Goal: Task Accomplishment & Management: Manage account settings

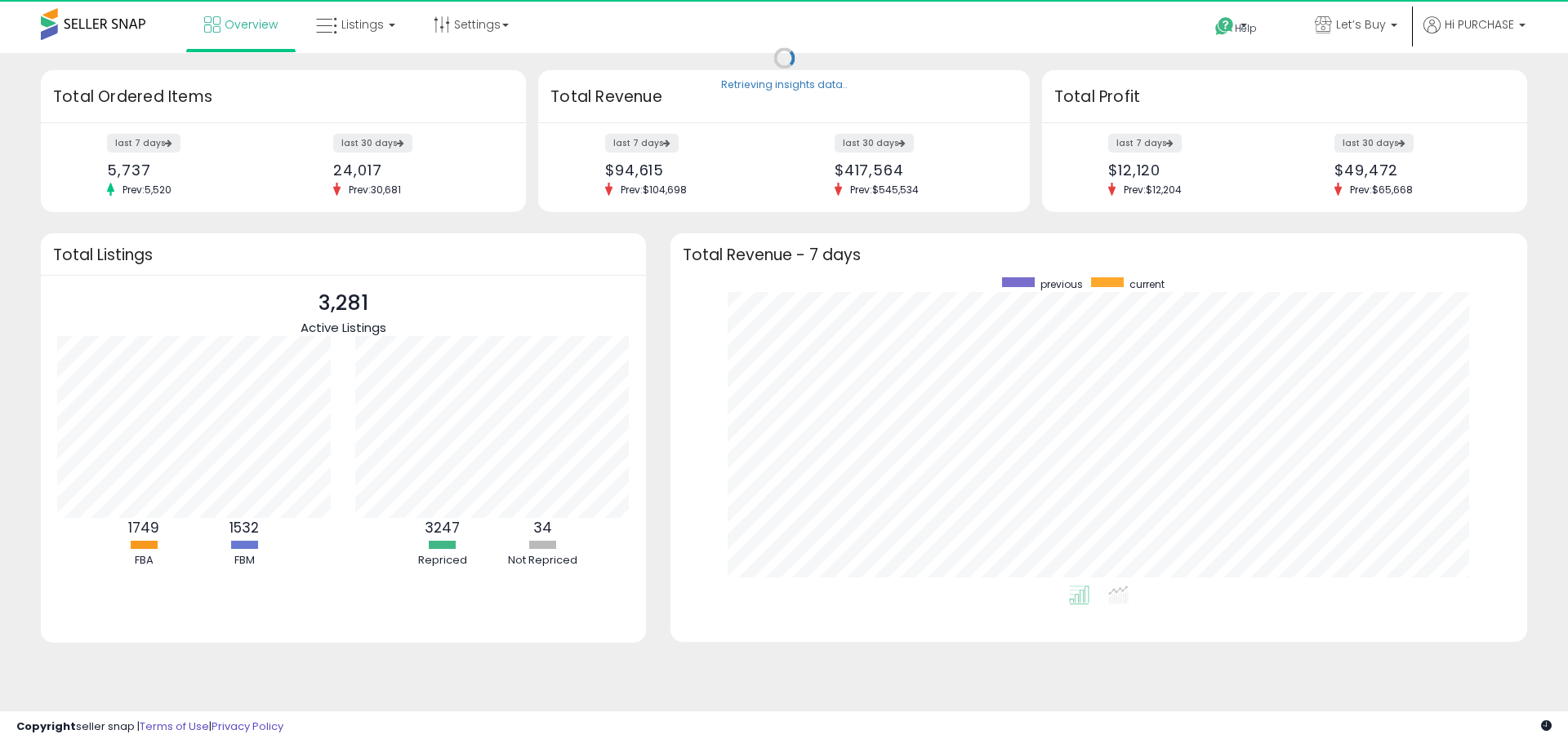
scroll to position [309, 824]
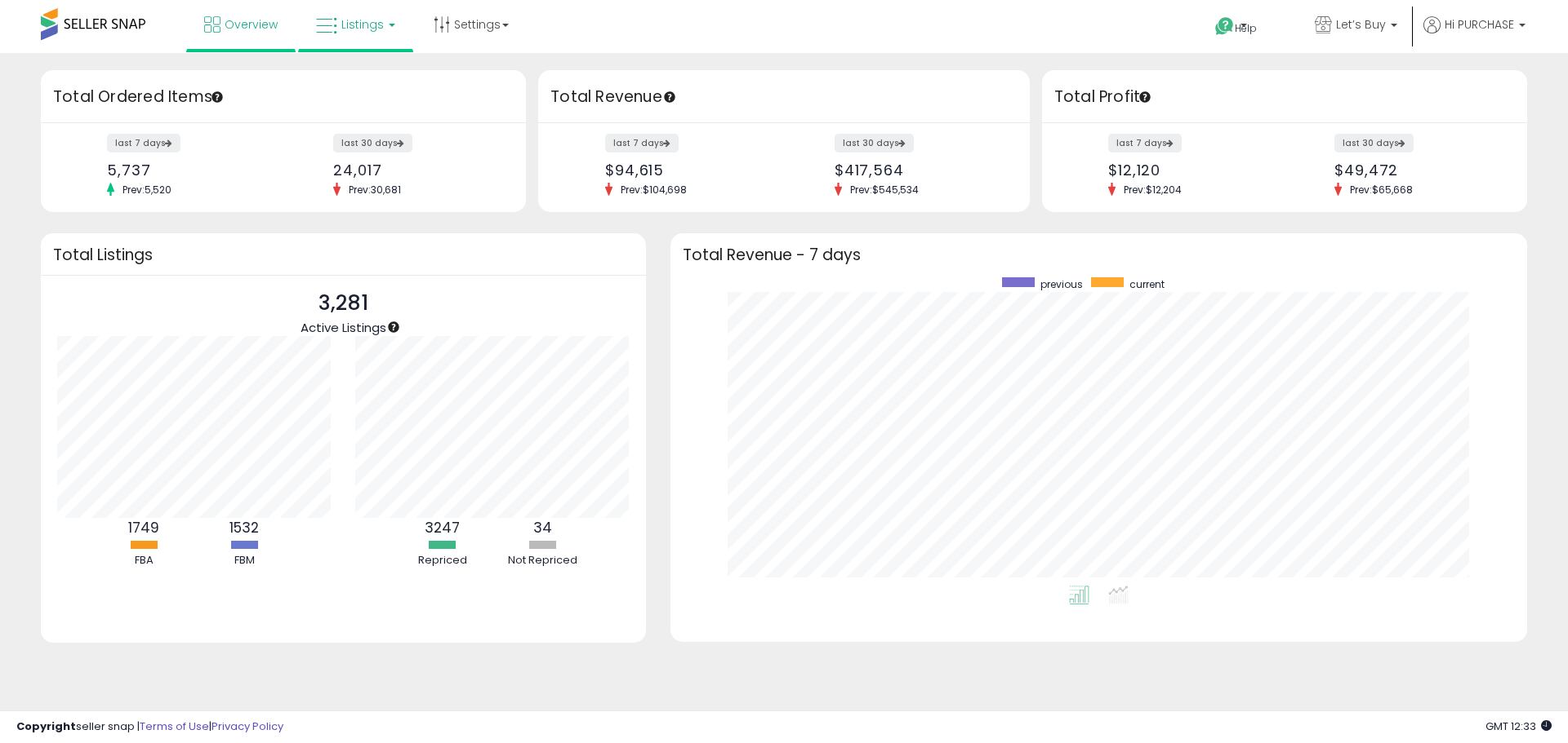
click at [351, 21] on span "Listings" at bounding box center [363, 25] width 43 height 17
click at [346, 77] on icon at bounding box center [368, 80] width 71 height 21
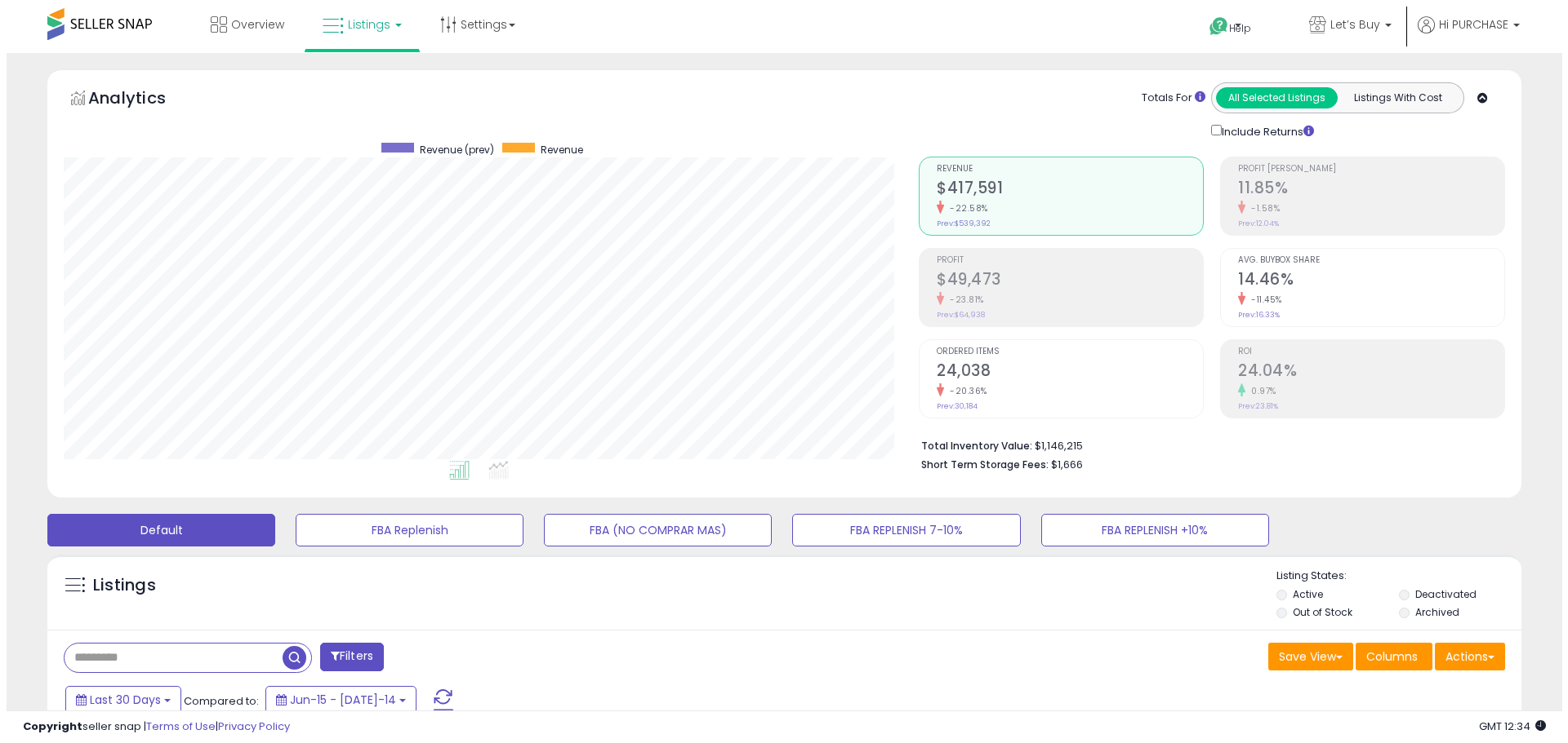
scroll to position [335, 854]
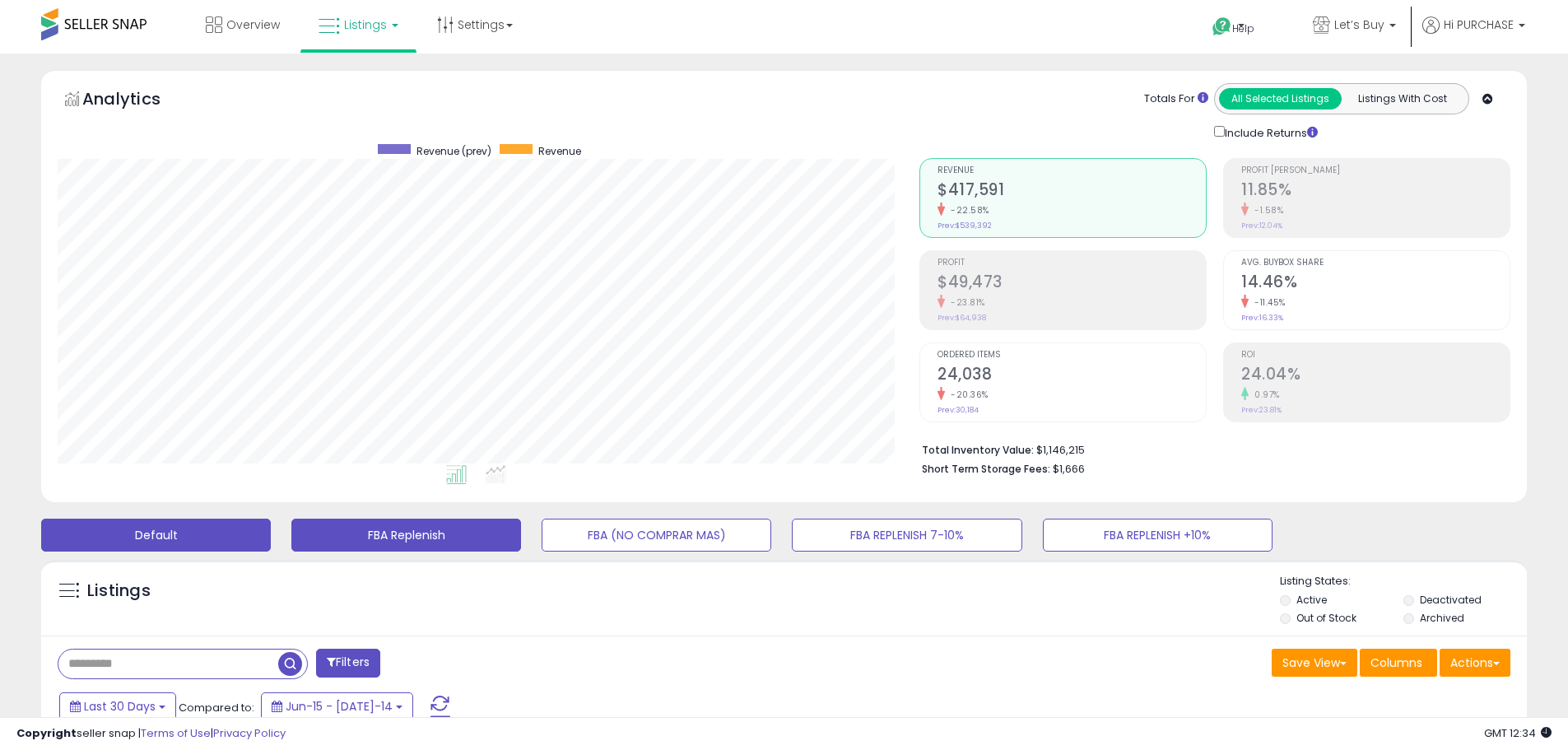
click at [438, 544] on button "FBA Replenish" at bounding box center [406, 535] width 230 height 33
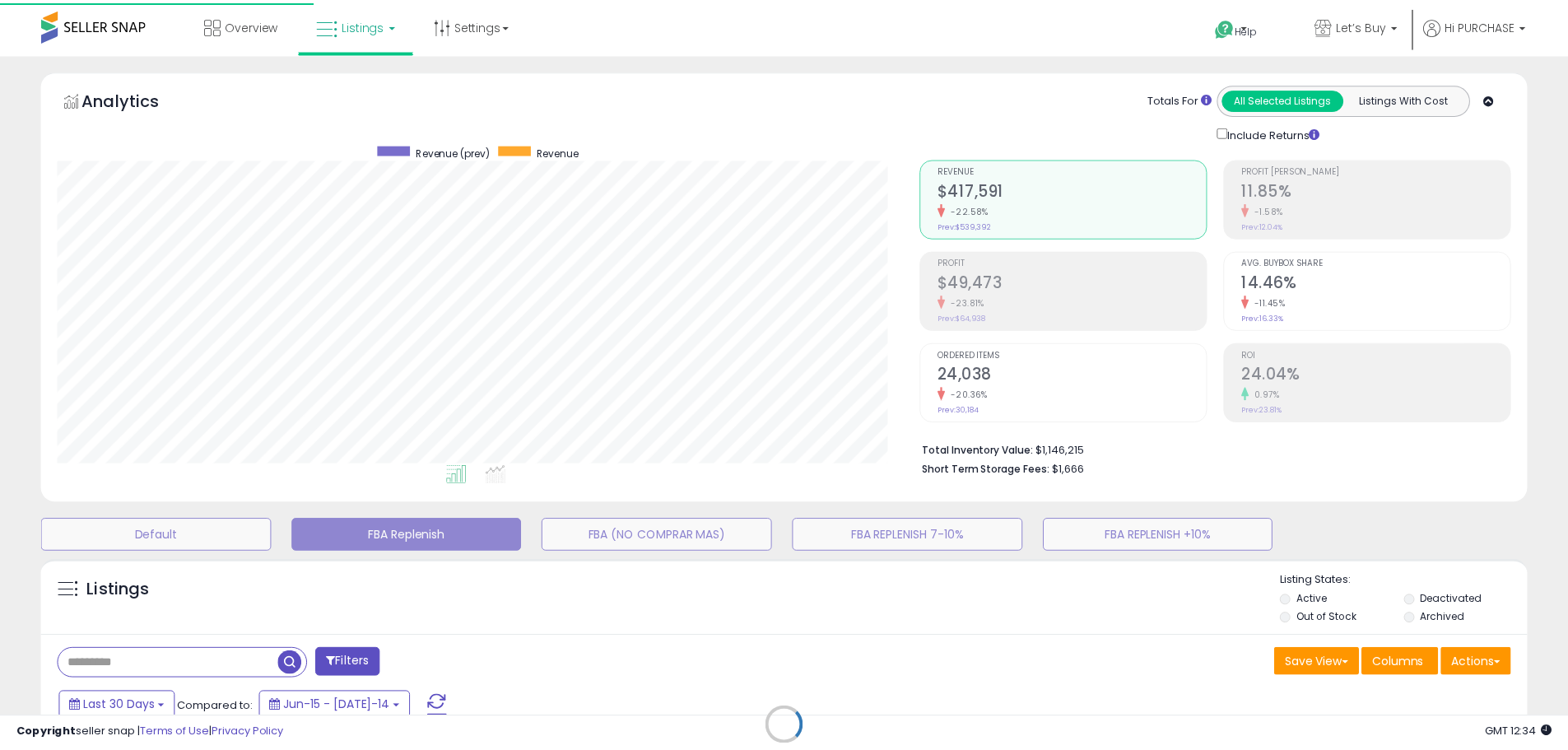
scroll to position [338, 869]
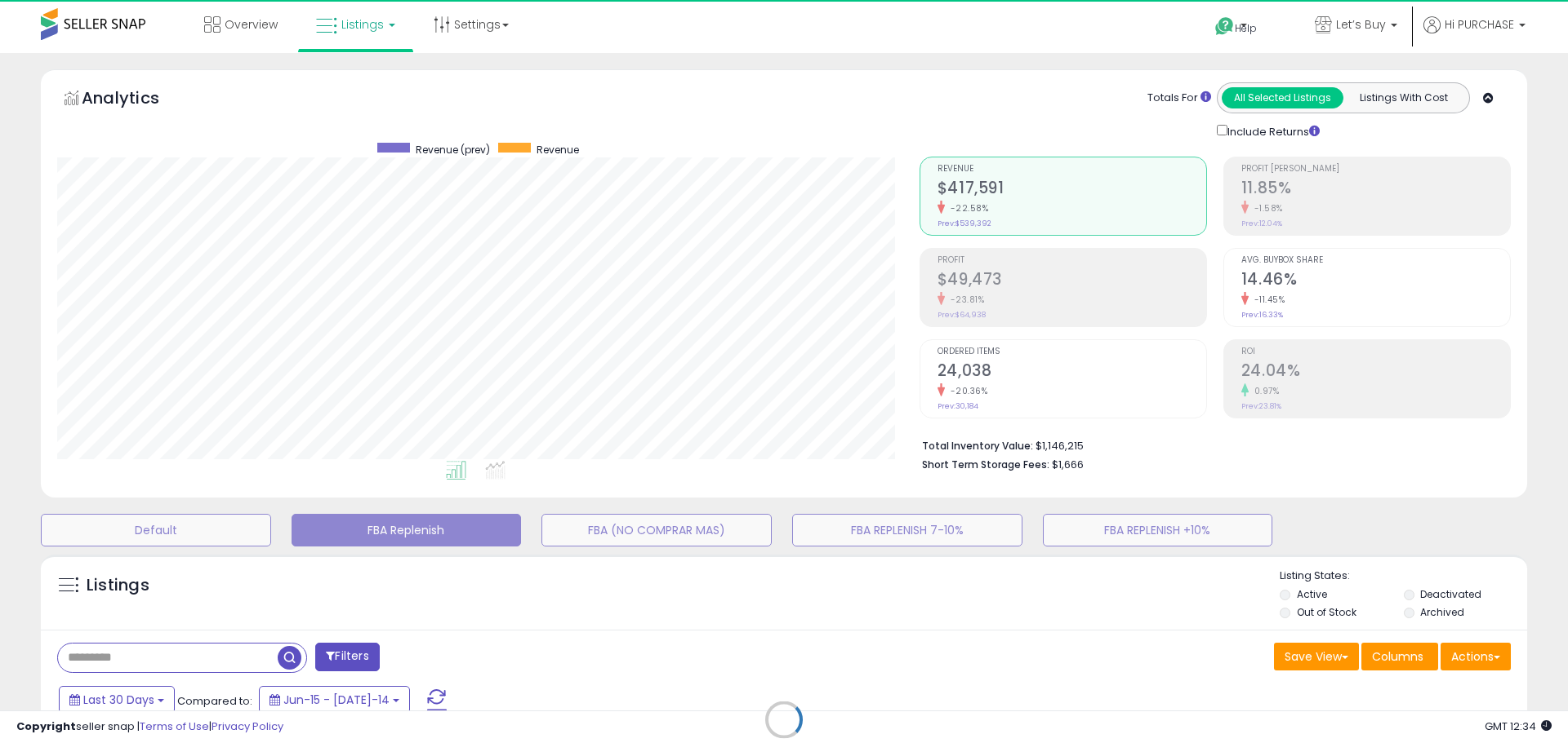
select select "**"
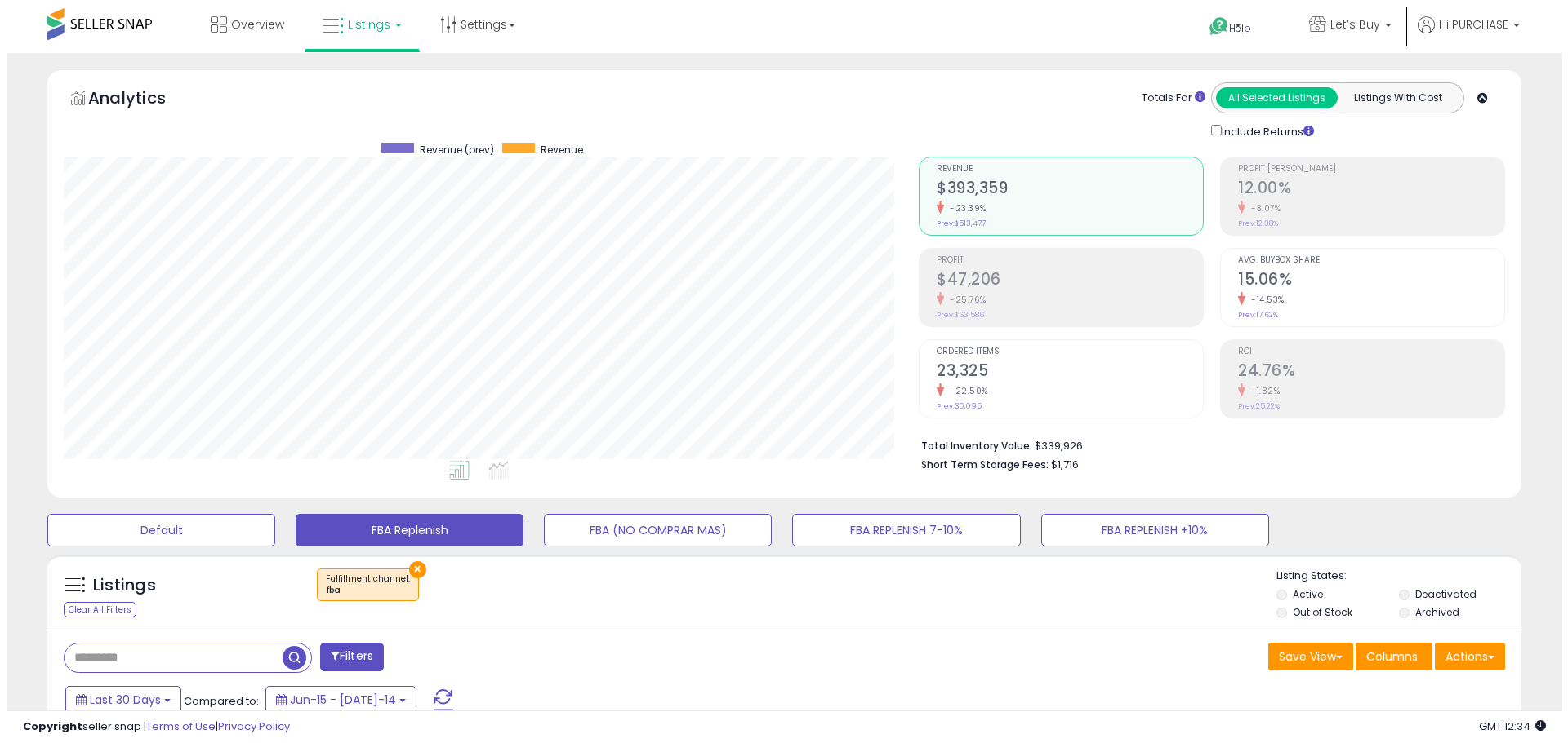
scroll to position [335, 854]
click at [151, 657] on input "text" at bounding box center [167, 658] width 218 height 29
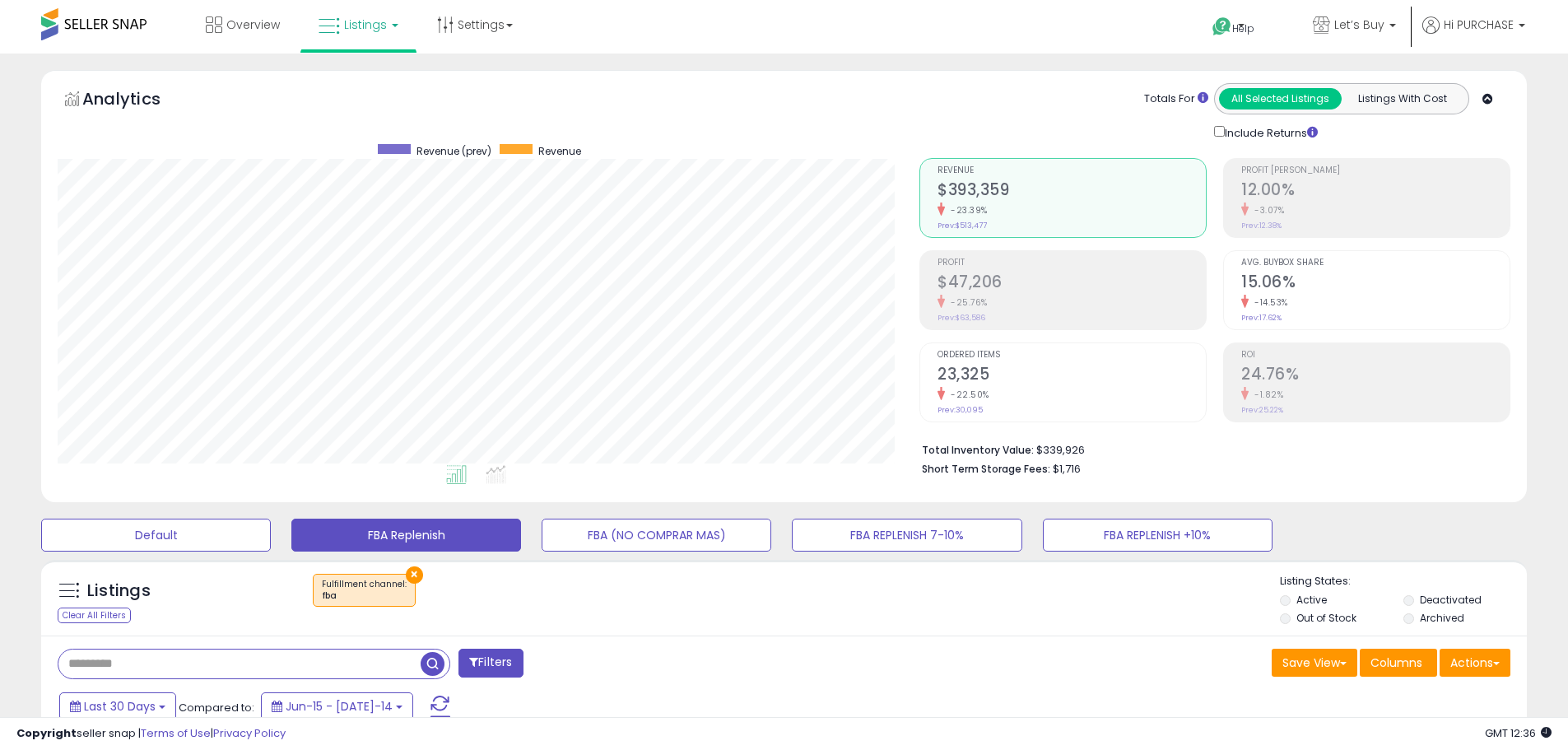
paste input "**********"
click at [431, 663] on span "button" at bounding box center [432, 663] width 24 height 24
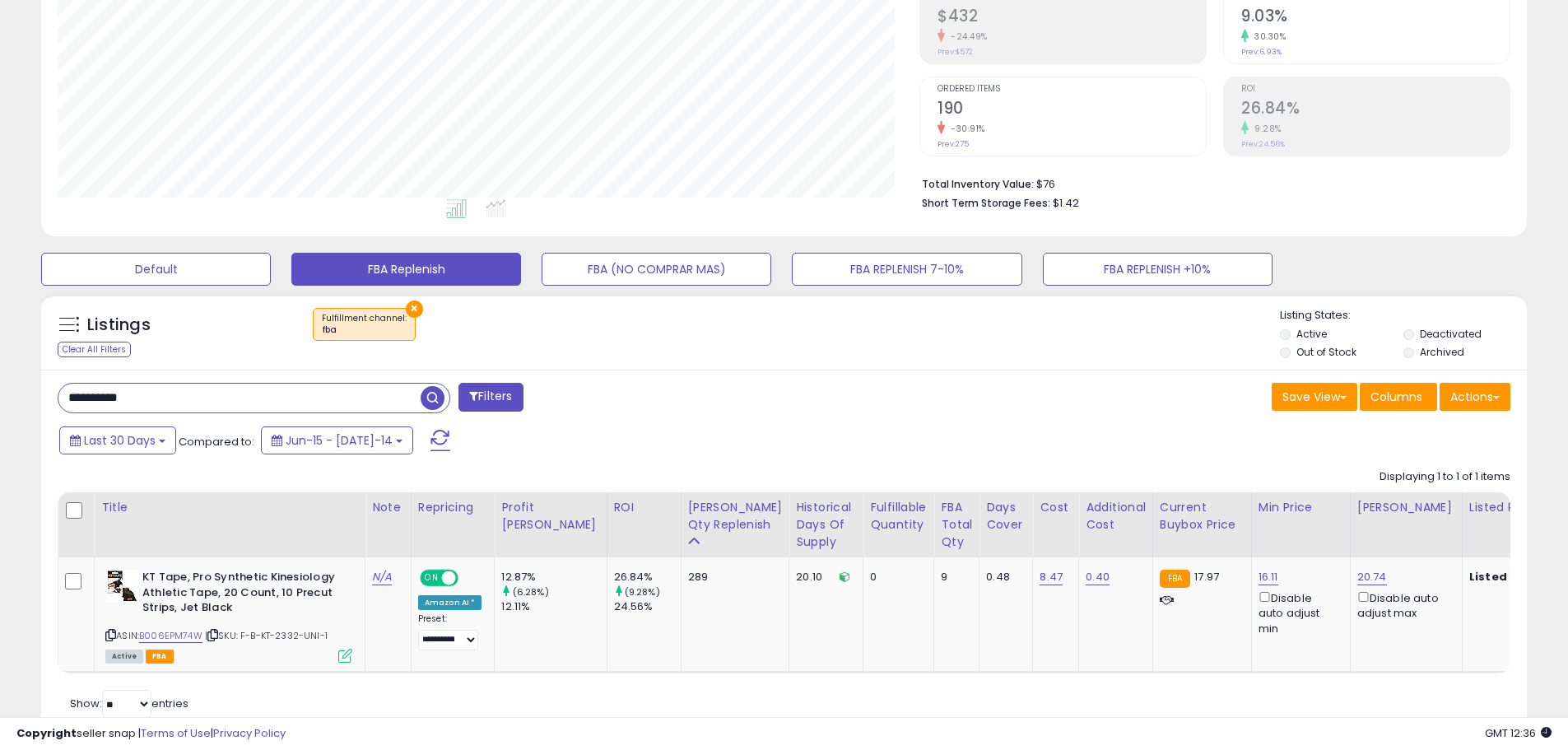
scroll to position [328, 0]
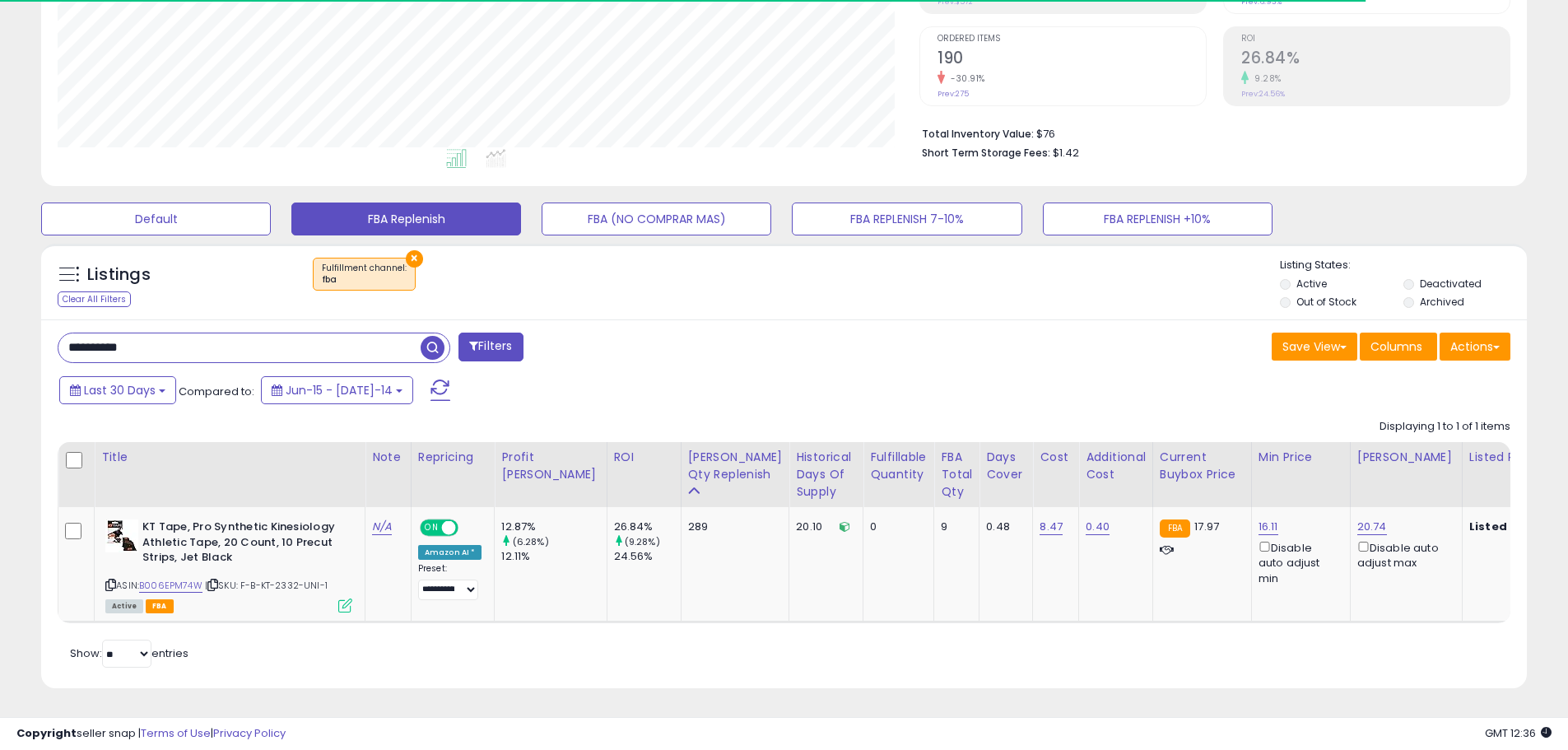
drag, startPoint x: 157, startPoint y: 339, endPoint x: -58, endPoint y: 327, distance: 215.3
click at [0, 327] on html "Unable to login Retrieving listings data.. has not yet accepted the Terms of Us…" at bounding box center [784, 58] width 1568 height 750
paste input "text"
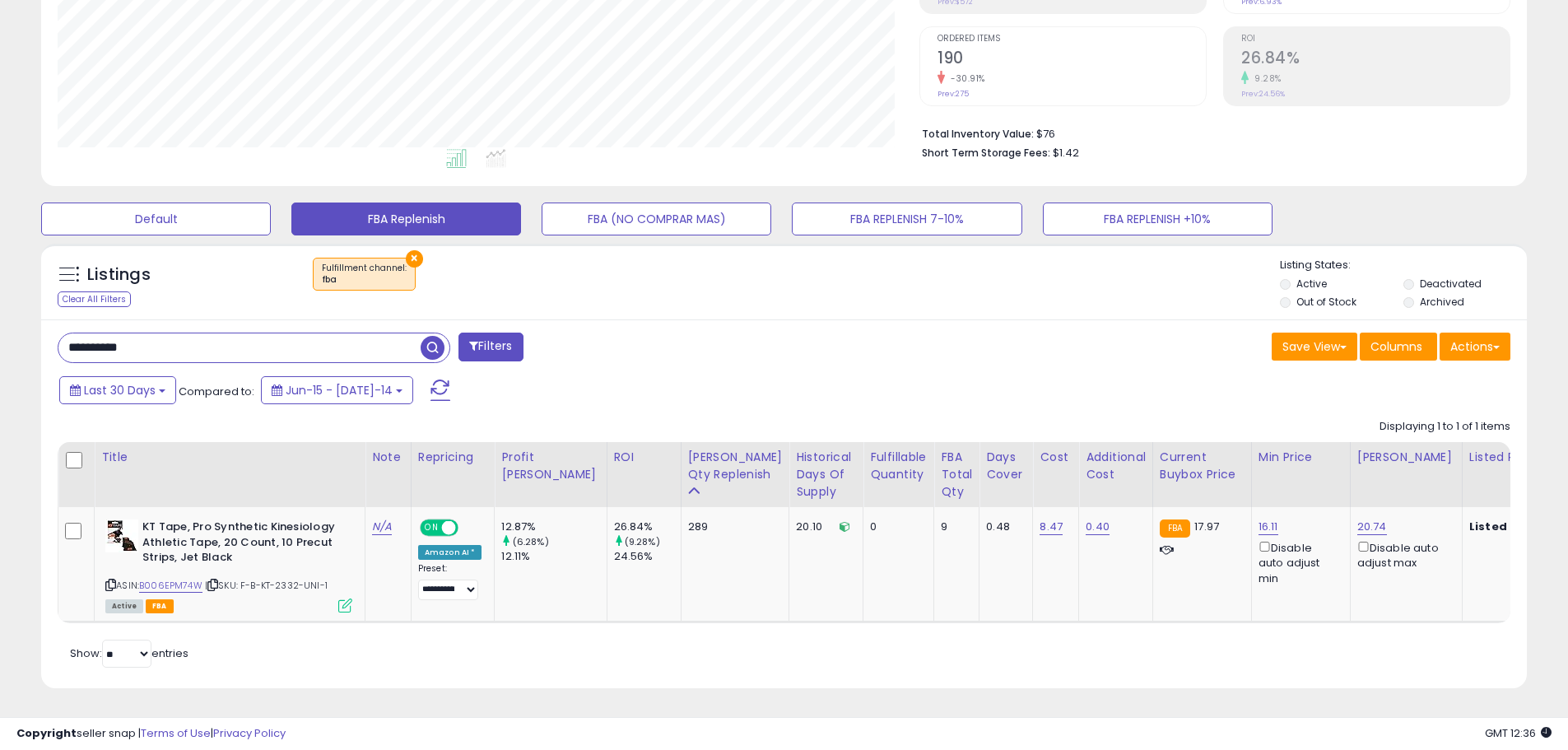
type input "**********"
click at [433, 336] on span "button" at bounding box center [432, 347] width 24 height 24
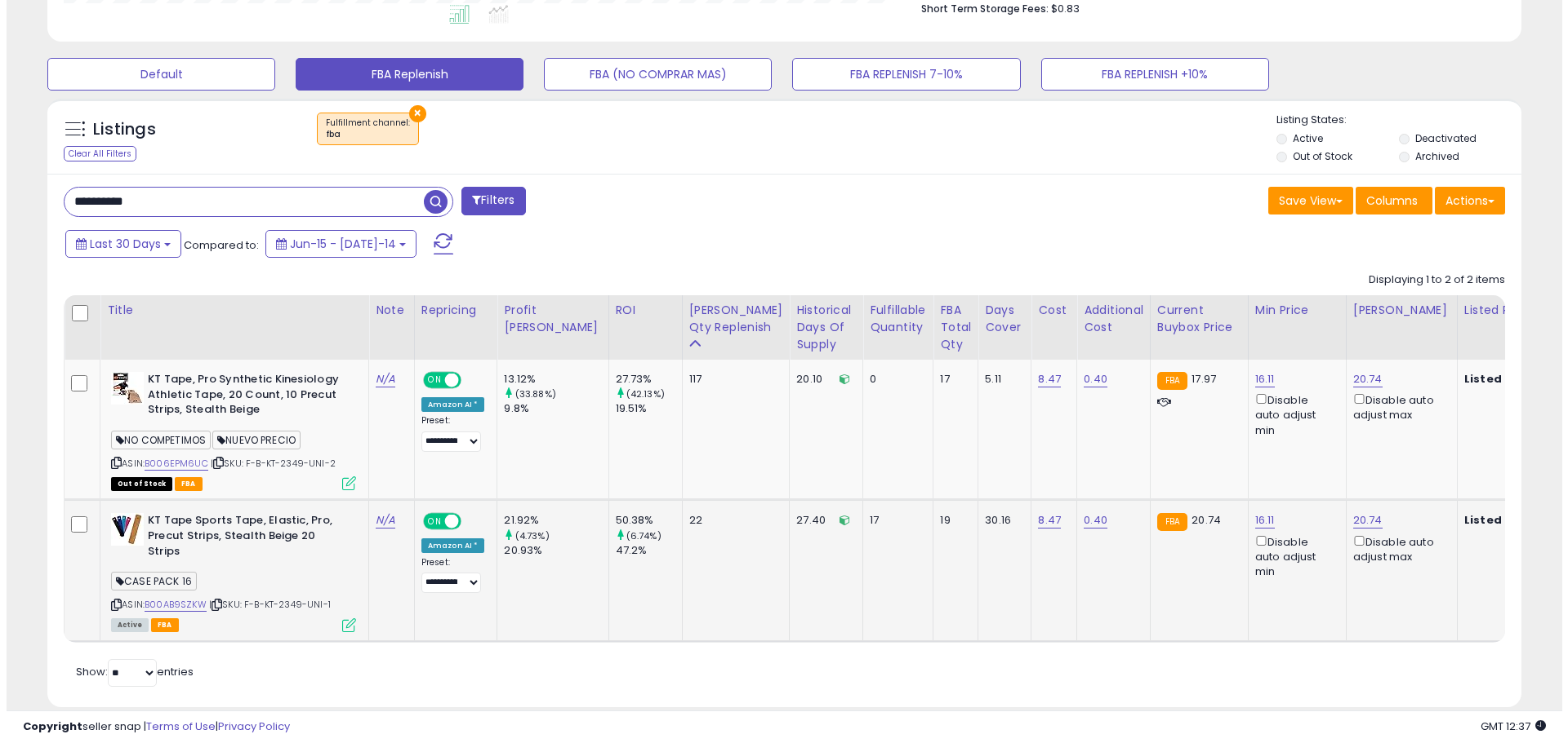
scroll to position [335, 854]
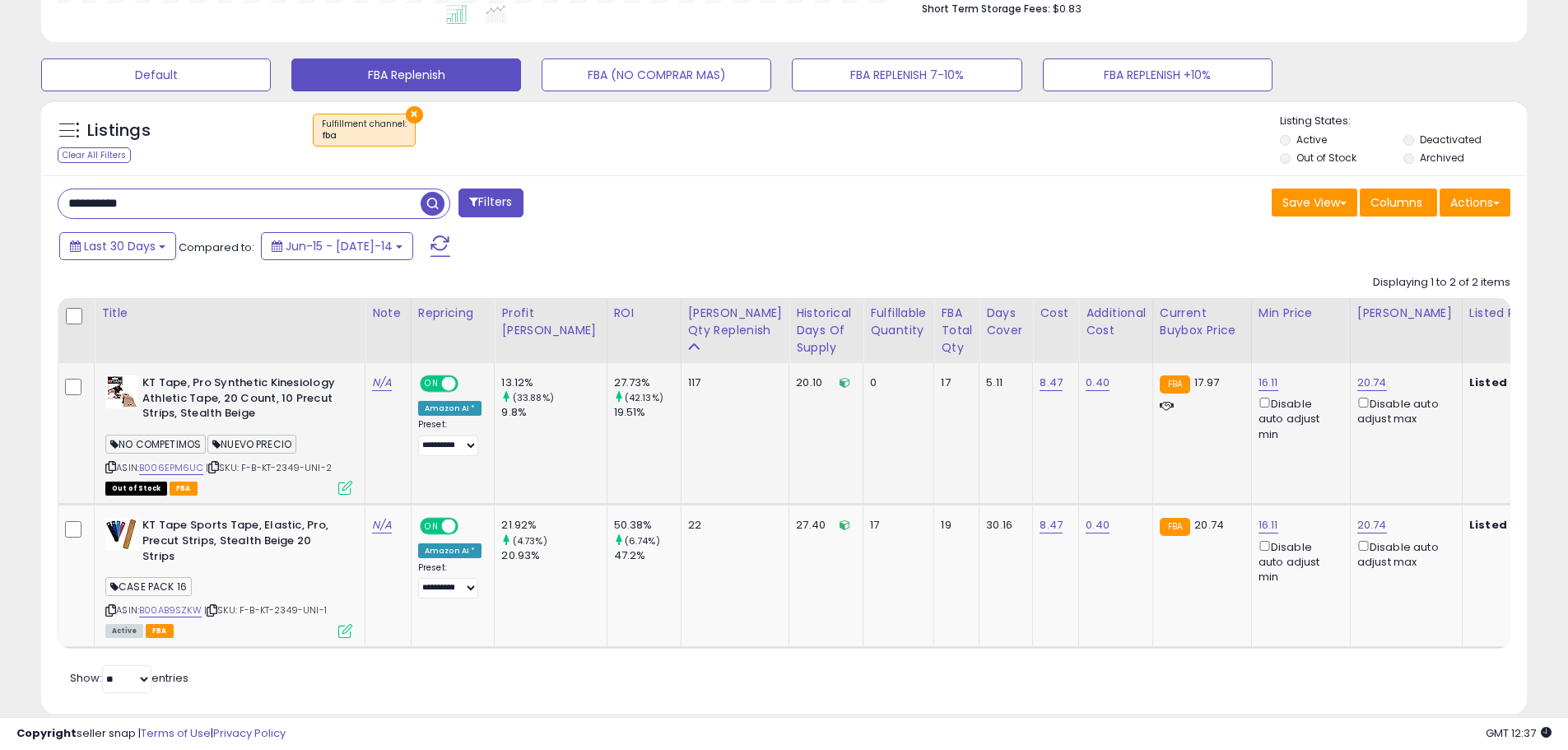
click at [343, 487] on icon at bounding box center [345, 487] width 14 height 14
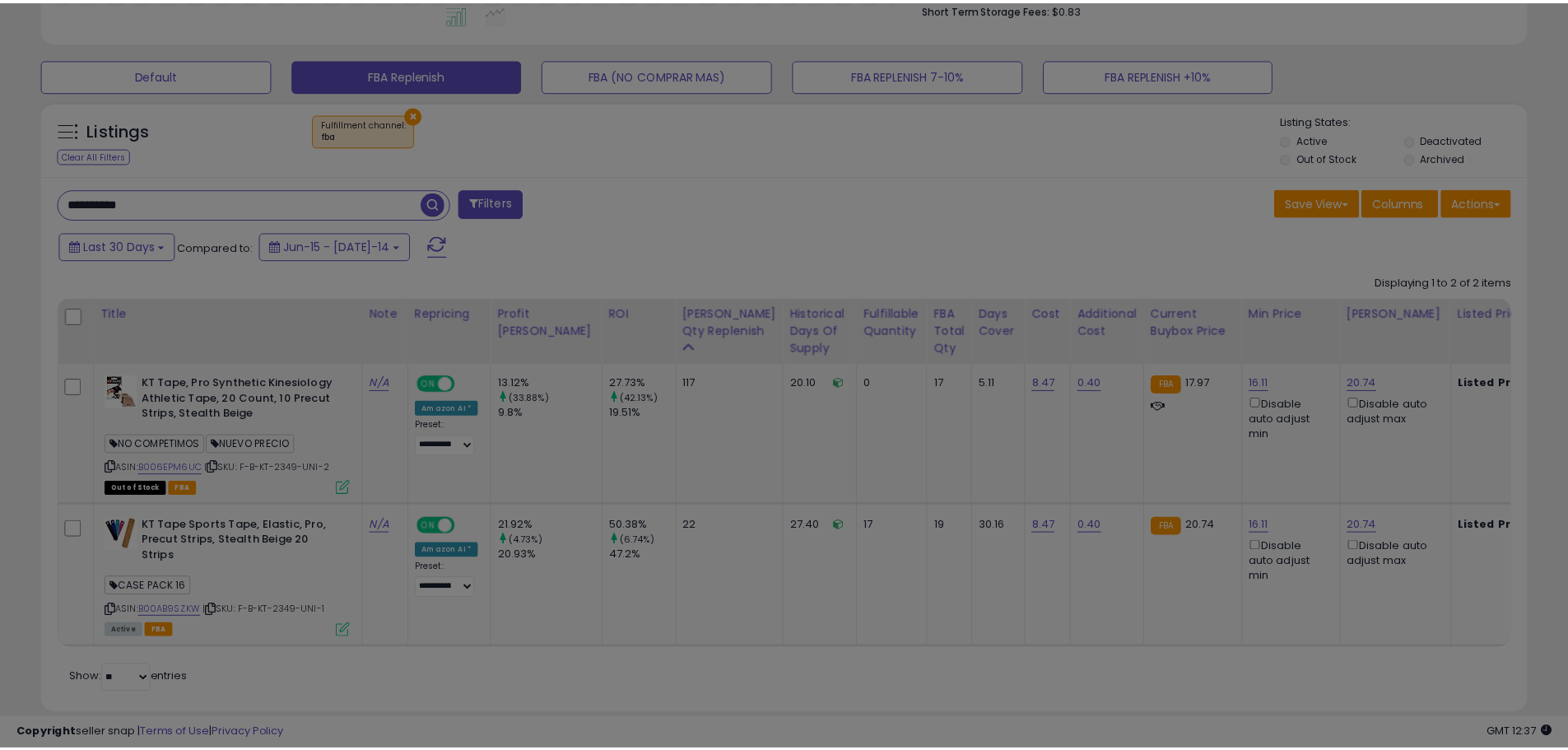
scroll to position [338, 869]
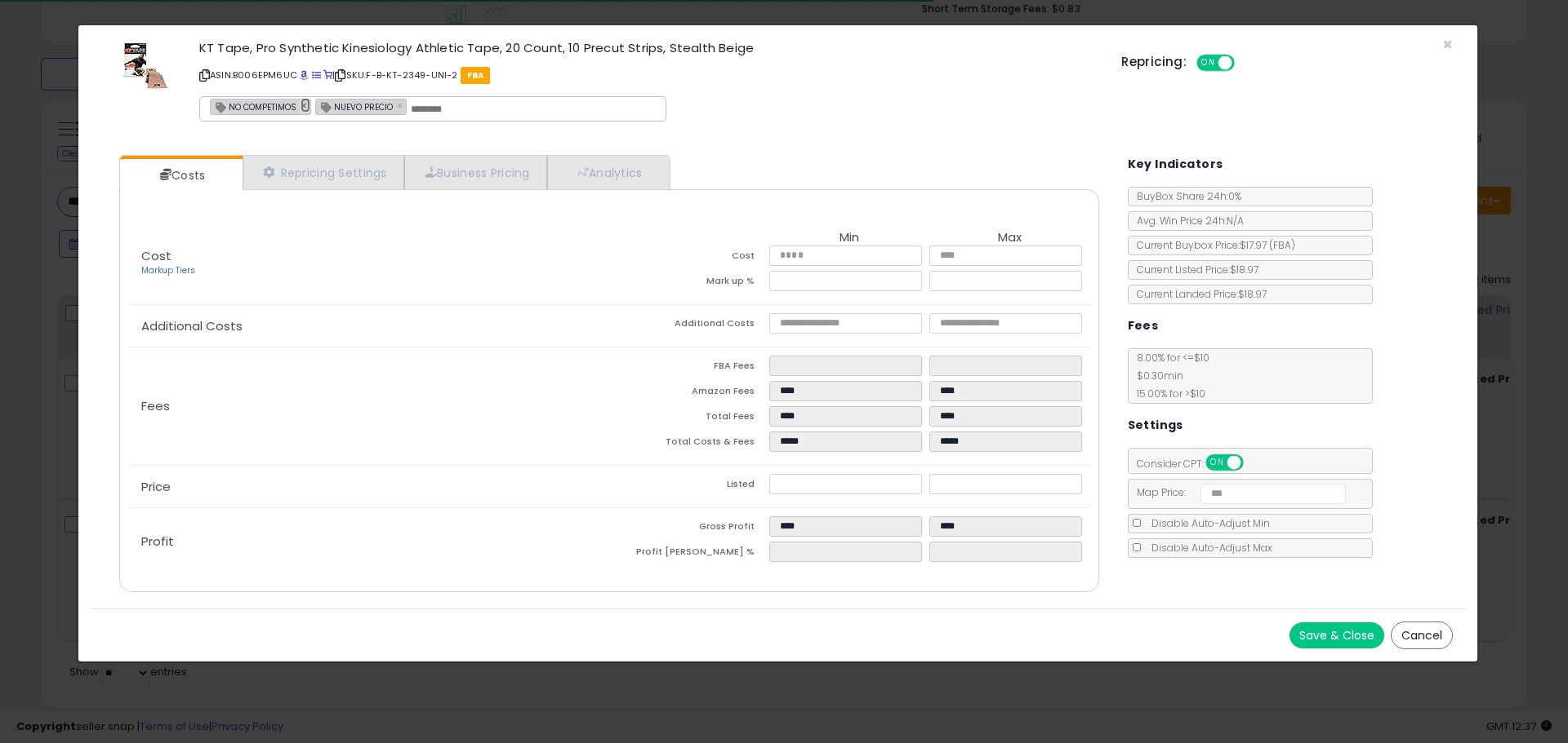
click at [303, 104] on link "×" at bounding box center [305, 105] width 10 height 15
type input "**********"
click at [293, 109] on link "×" at bounding box center [296, 105] width 10 height 15
click at [1319, 633] on button "Save & Close" at bounding box center [1337, 636] width 95 height 26
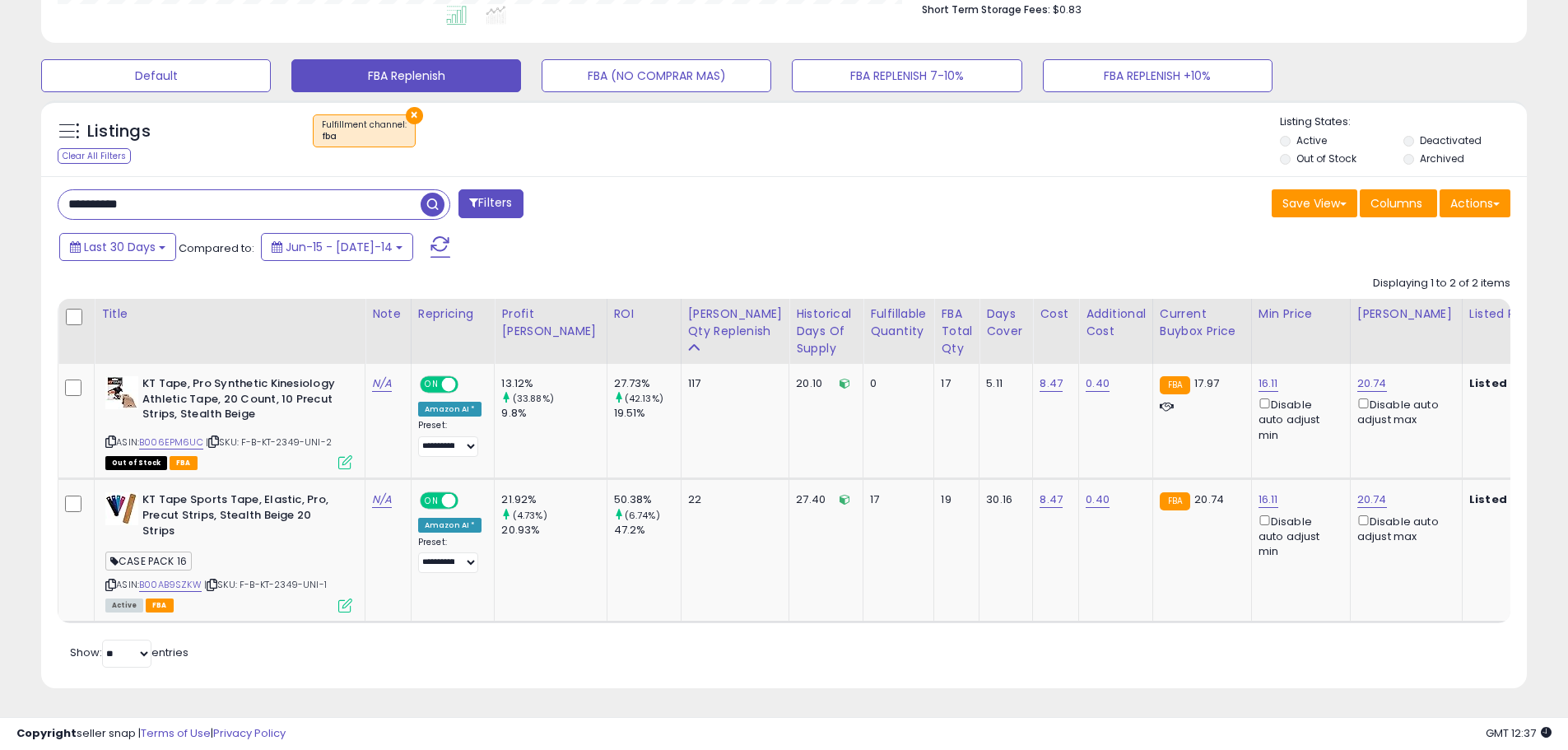
scroll to position [823345, 822455]
click at [289, 441] on span "| SKU: F-B-KT-2349-UNI-2" at bounding box center [269, 442] width 126 height 13
copy span "2349"
drag, startPoint x: 143, startPoint y: 208, endPoint x: -12, endPoint y: 199, distance: 155.3
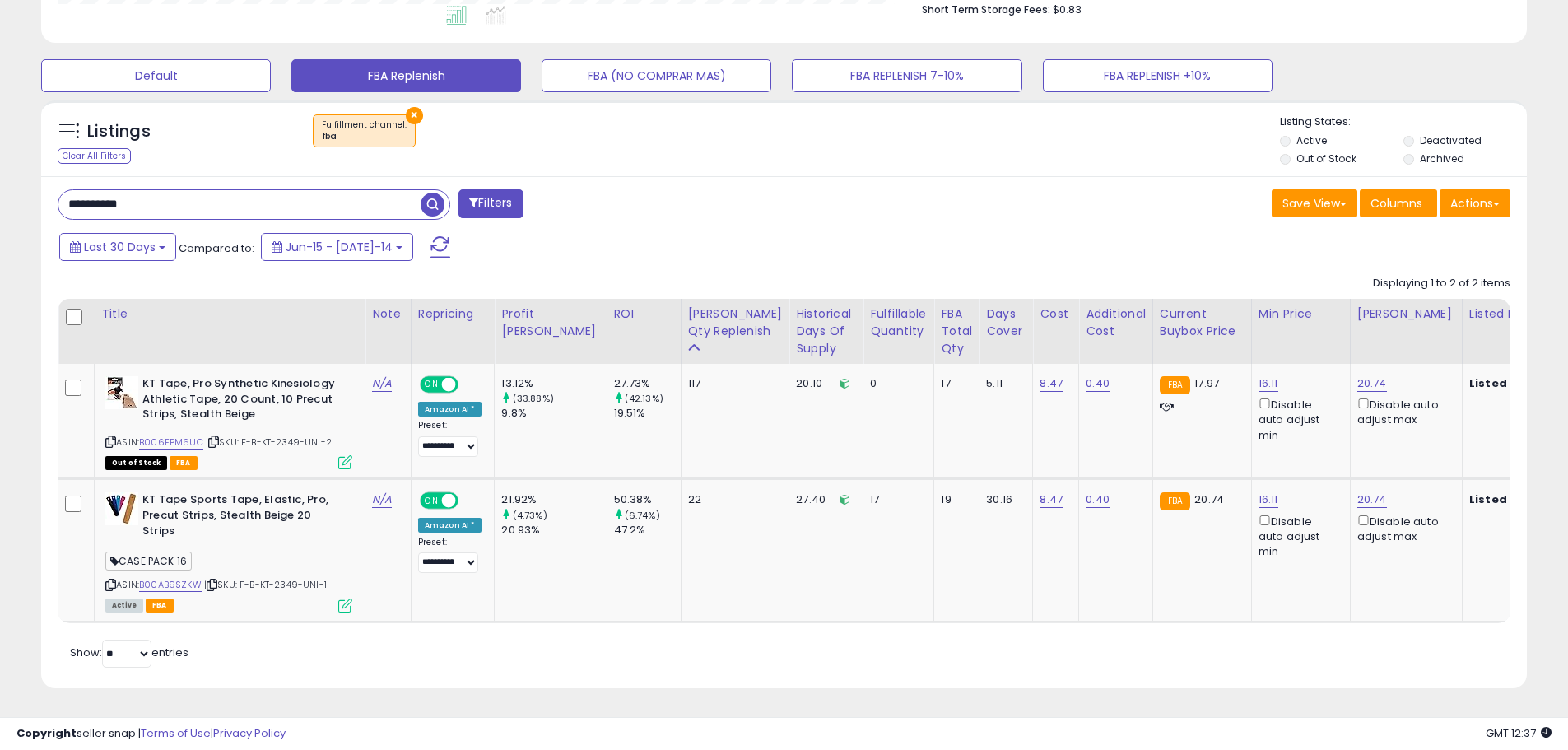
paste input "text"
type input "**********"
click at [435, 199] on span "button" at bounding box center [432, 204] width 24 height 24
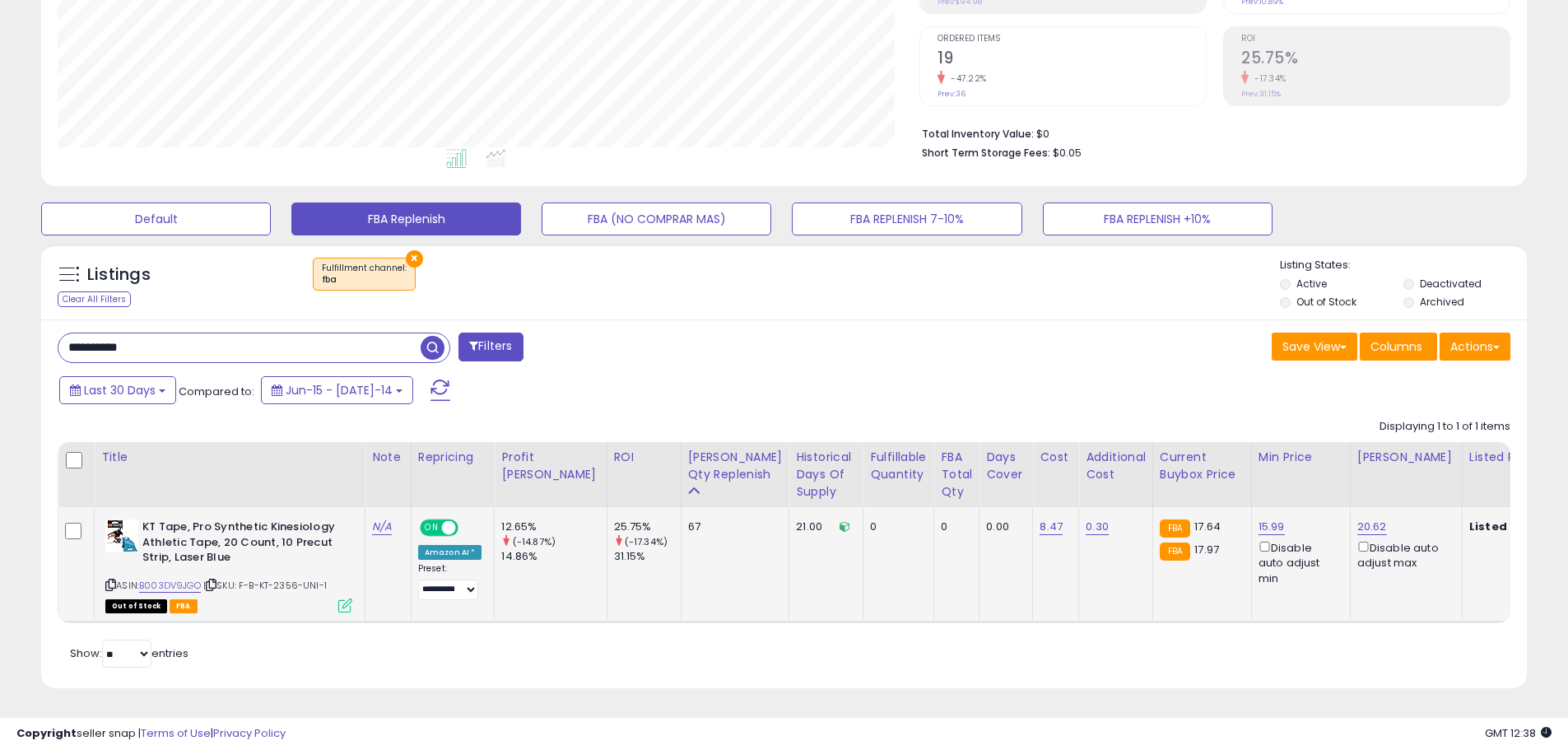
scroll to position [328, 0]
click at [287, 579] on span "| SKU: F-B-KT-2356-UNI-1" at bounding box center [264, 585] width 123 height 13
copy span "2356"
drag, startPoint x: 807, startPoint y: 611, endPoint x: 1128, endPoint y: 605, distance: 321.1
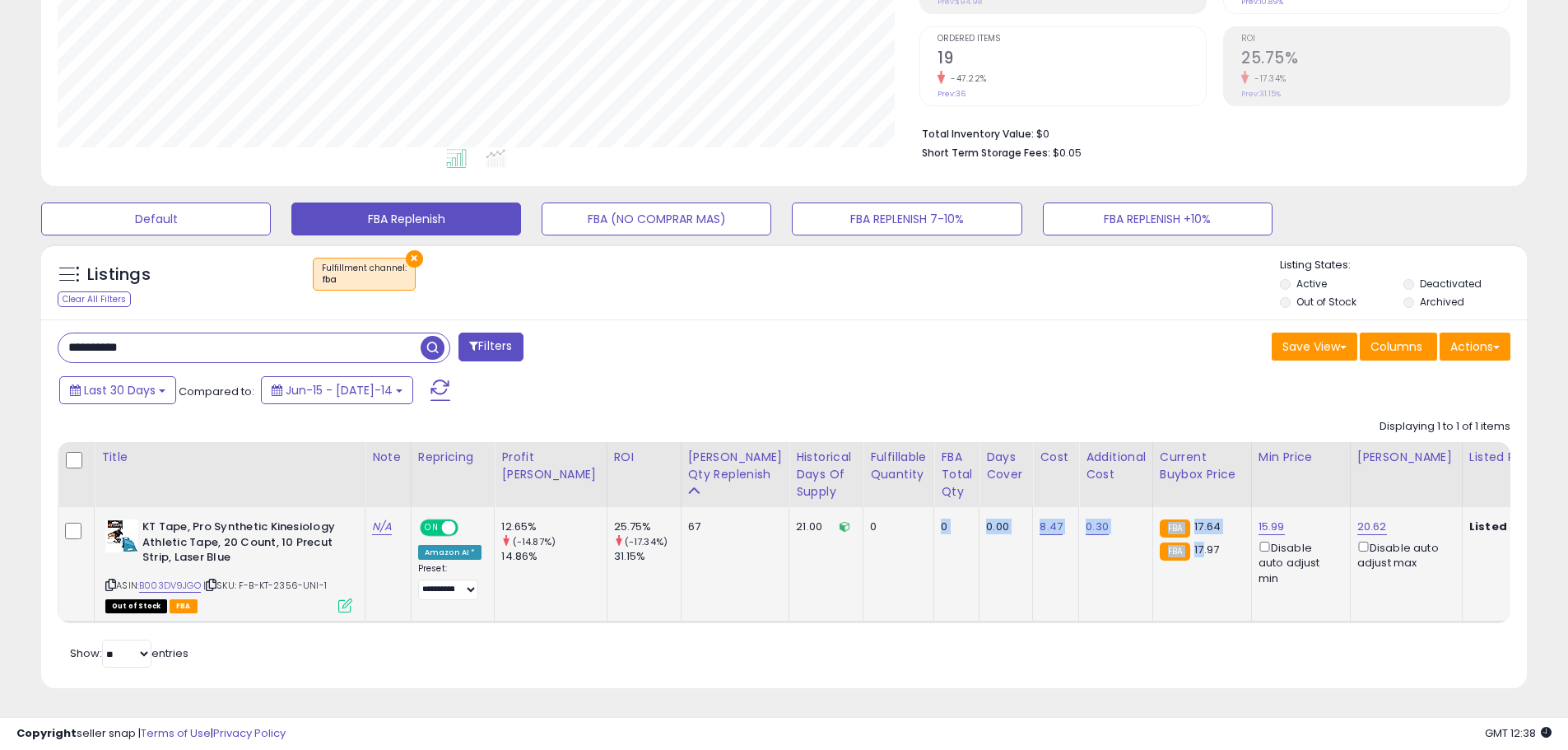
click at [1128, 605] on table "Title Note" at bounding box center [1572, 533] width 3029 height 182
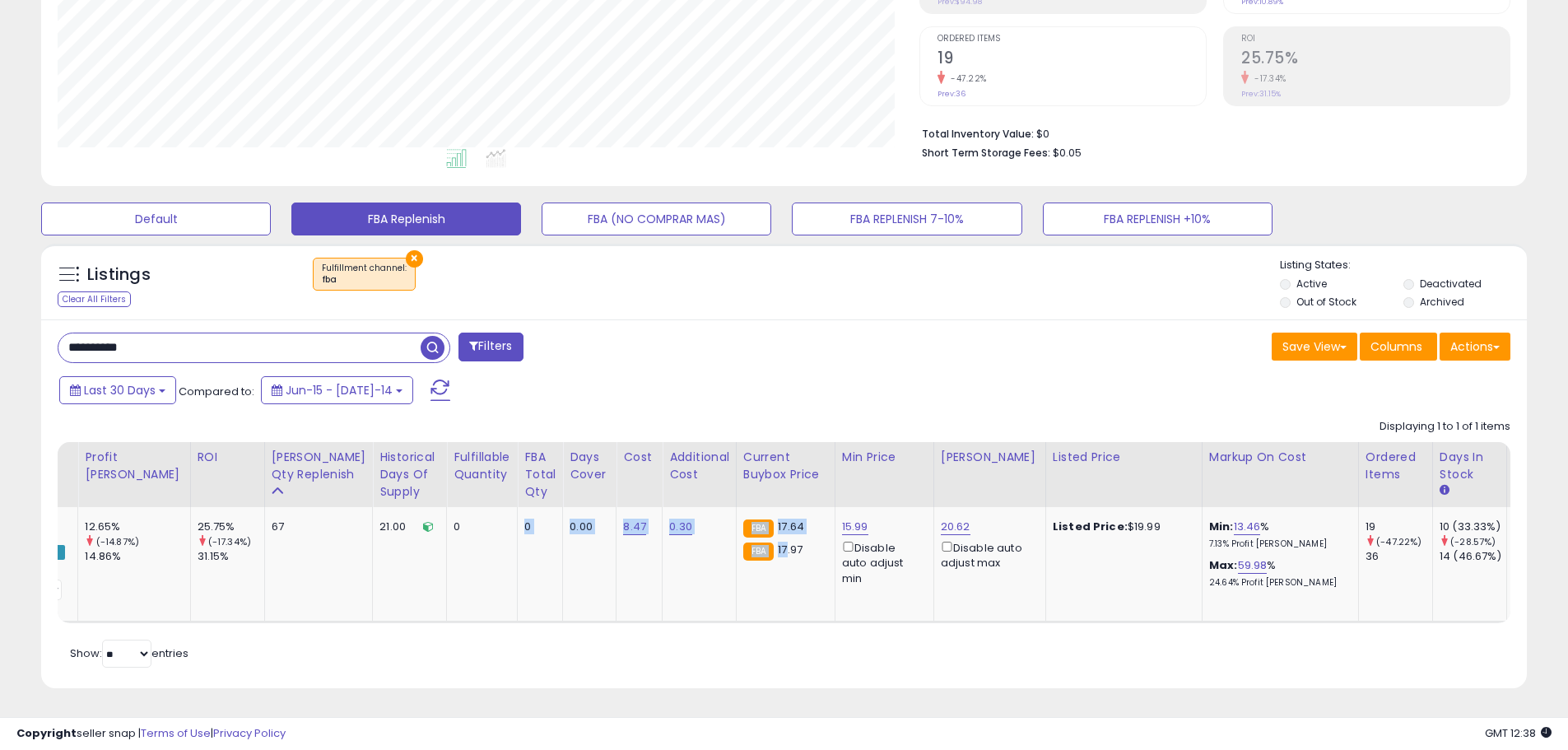
scroll to position [0, 0]
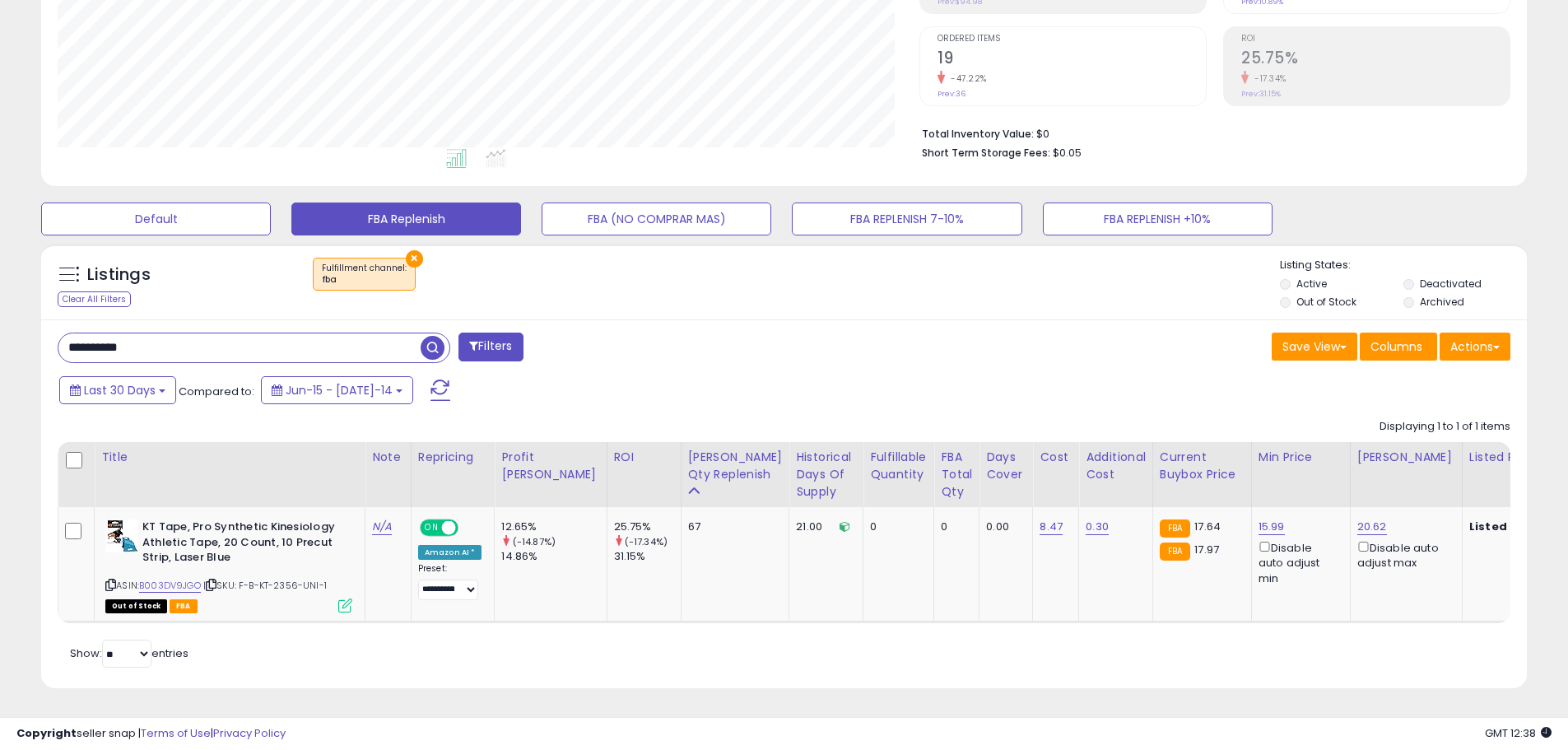
click at [343, 682] on div "**********" at bounding box center [784, 504] width 1486 height 370
click at [1086, 519] on link "0.30" at bounding box center [1098, 527] width 24 height 17
click at [927, 477] on input "****" at bounding box center [974, 487] width 147 height 28
type input "****"
click at [1072, 479] on icon "submit" at bounding box center [1067, 484] width 10 height 10
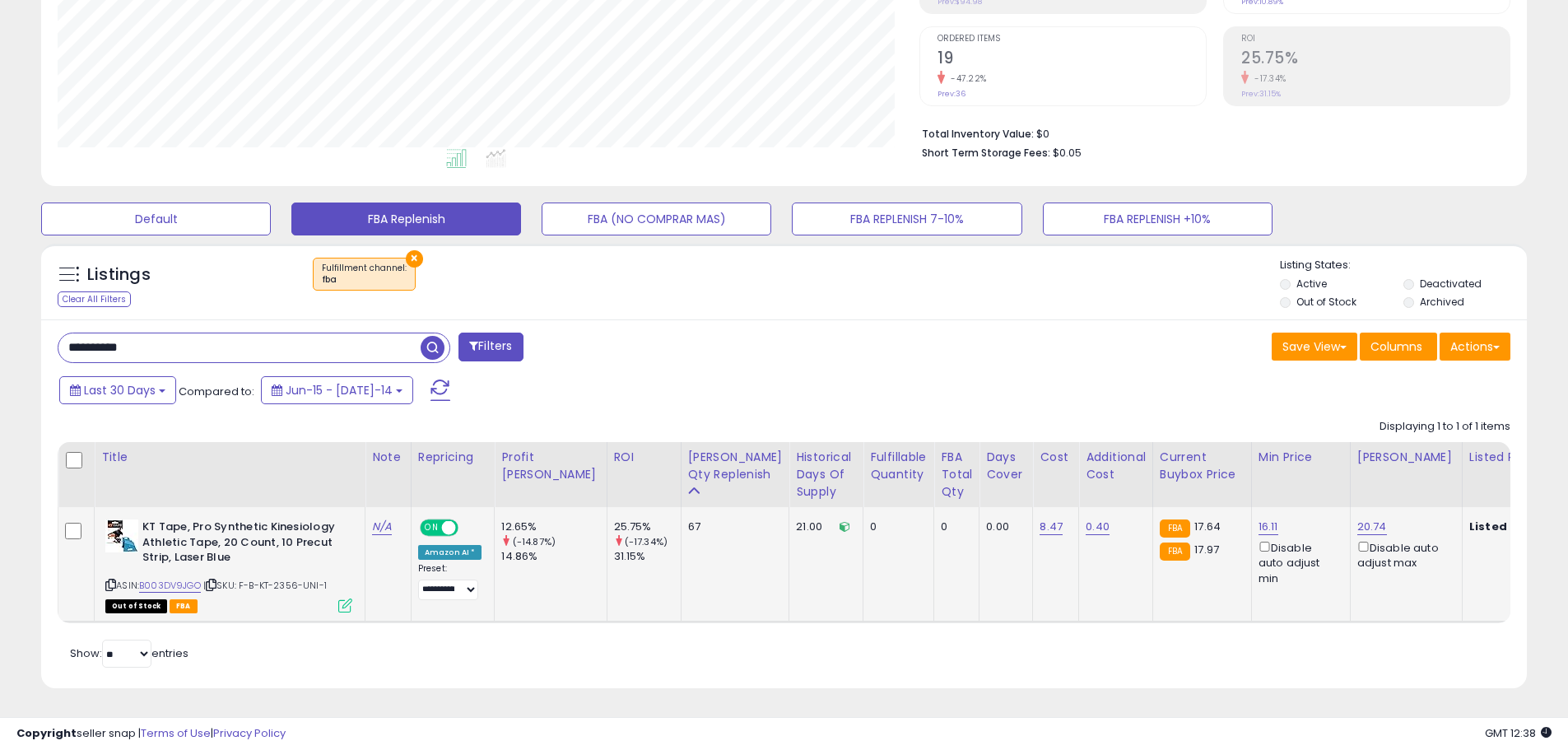
drag, startPoint x: 147, startPoint y: 328, endPoint x: 5, endPoint y: 338, distance: 142.4
click at [5, 338] on div "**********" at bounding box center [784, 244] width 1568 height 1013
paste input "text"
click at [435, 338] on span "button" at bounding box center [432, 347] width 24 height 24
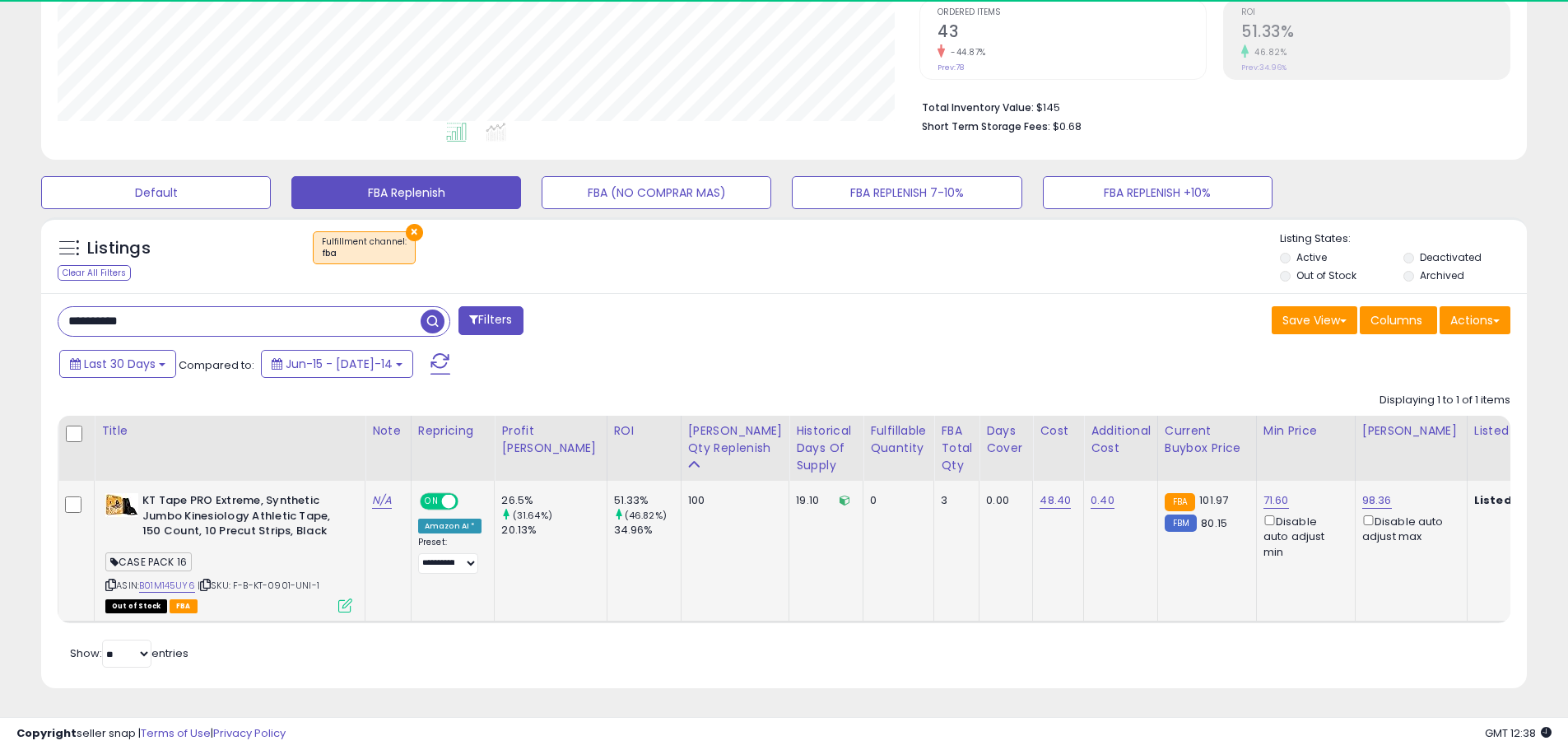
scroll to position [338, 862]
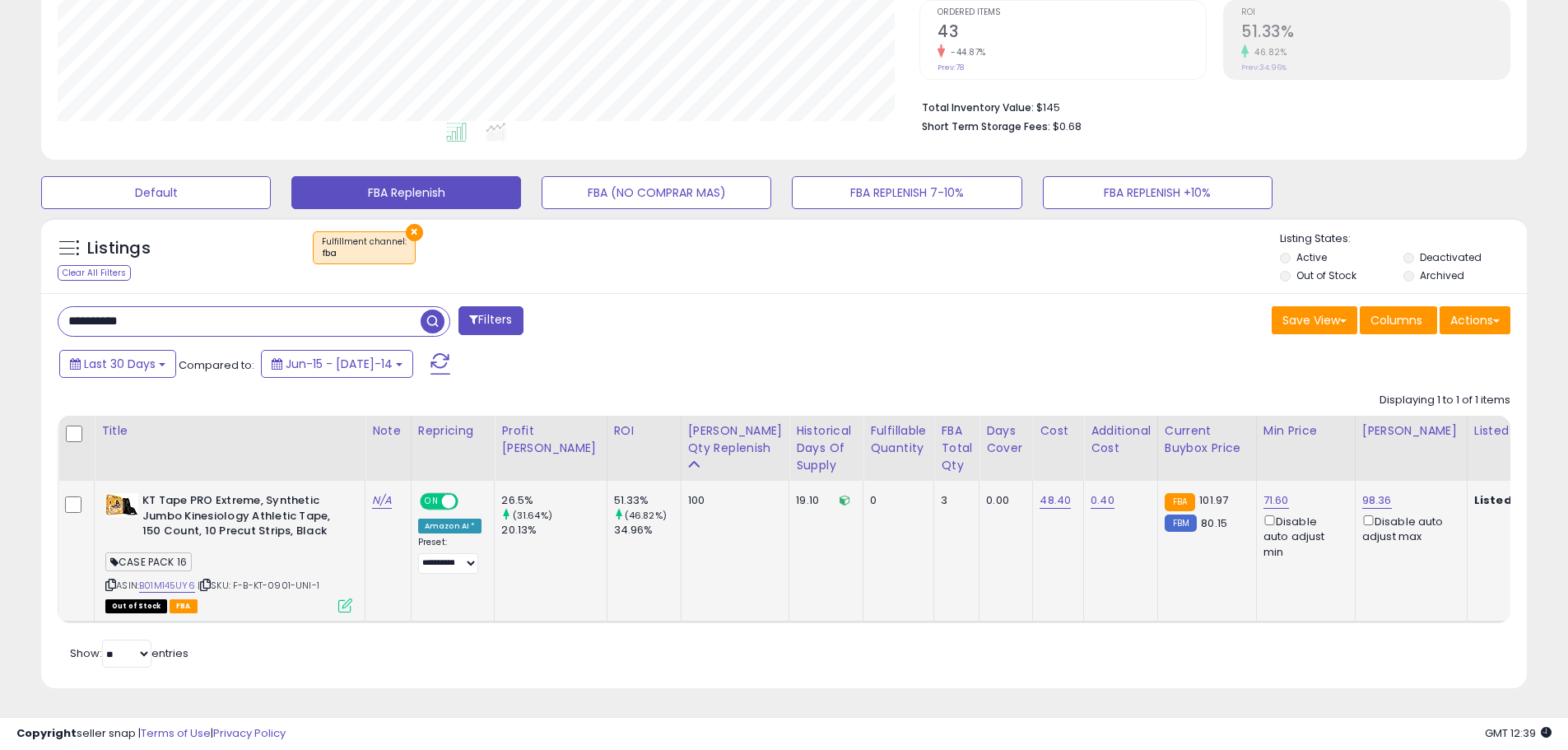
click at [275, 579] on span "| SKU: F-B-KT-0901-UNI-1" at bounding box center [259, 585] width 122 height 13
copy span "0901"
drag, startPoint x: 183, startPoint y: 306, endPoint x: -49, endPoint y: 306, distance: 232.0
click at [0, 306] on html "Unable to login Retrieving listings data.. has not yet accepted the Terms of Us…" at bounding box center [784, 32] width 1568 height 750
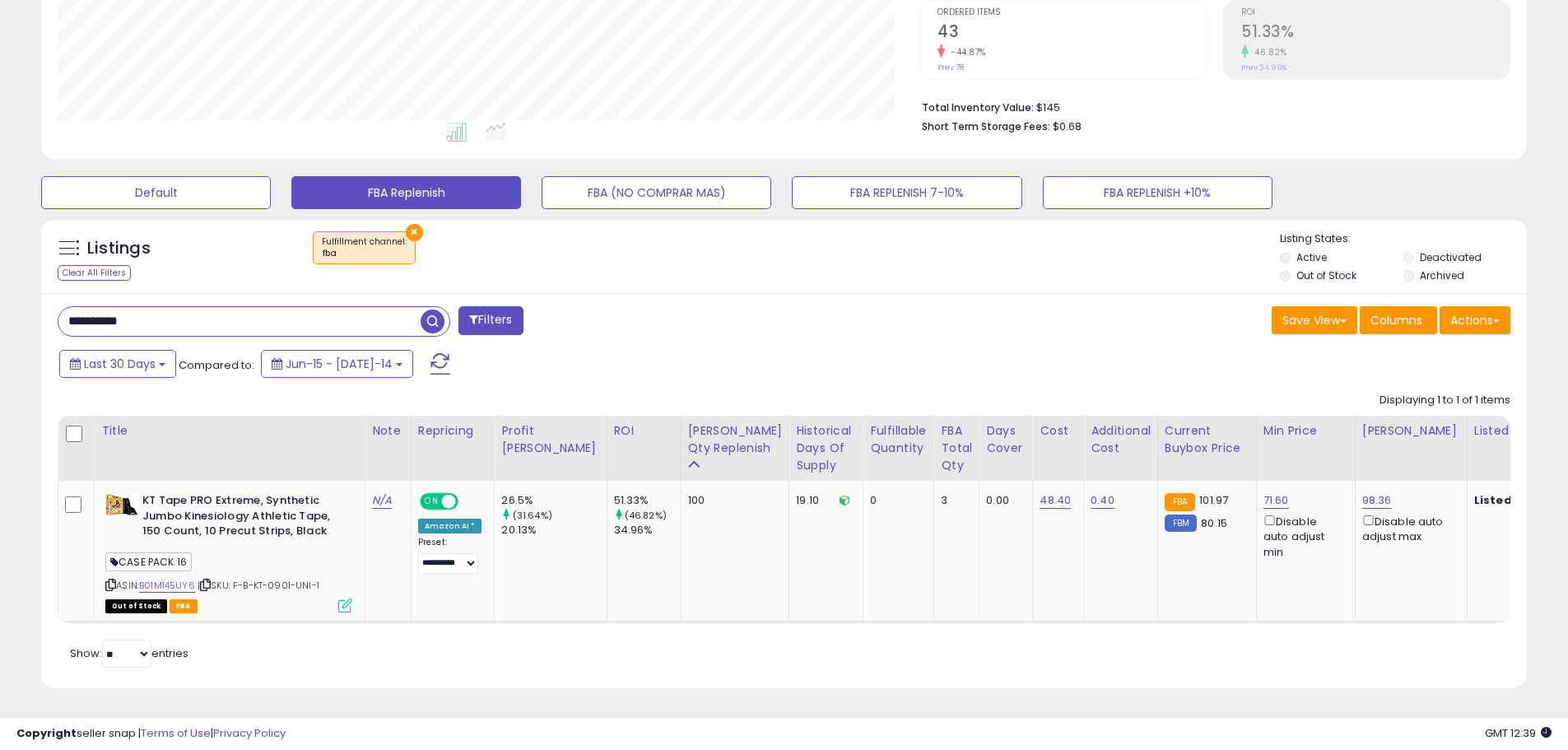
paste input "text"
click at [426, 313] on span "button" at bounding box center [432, 321] width 24 height 24
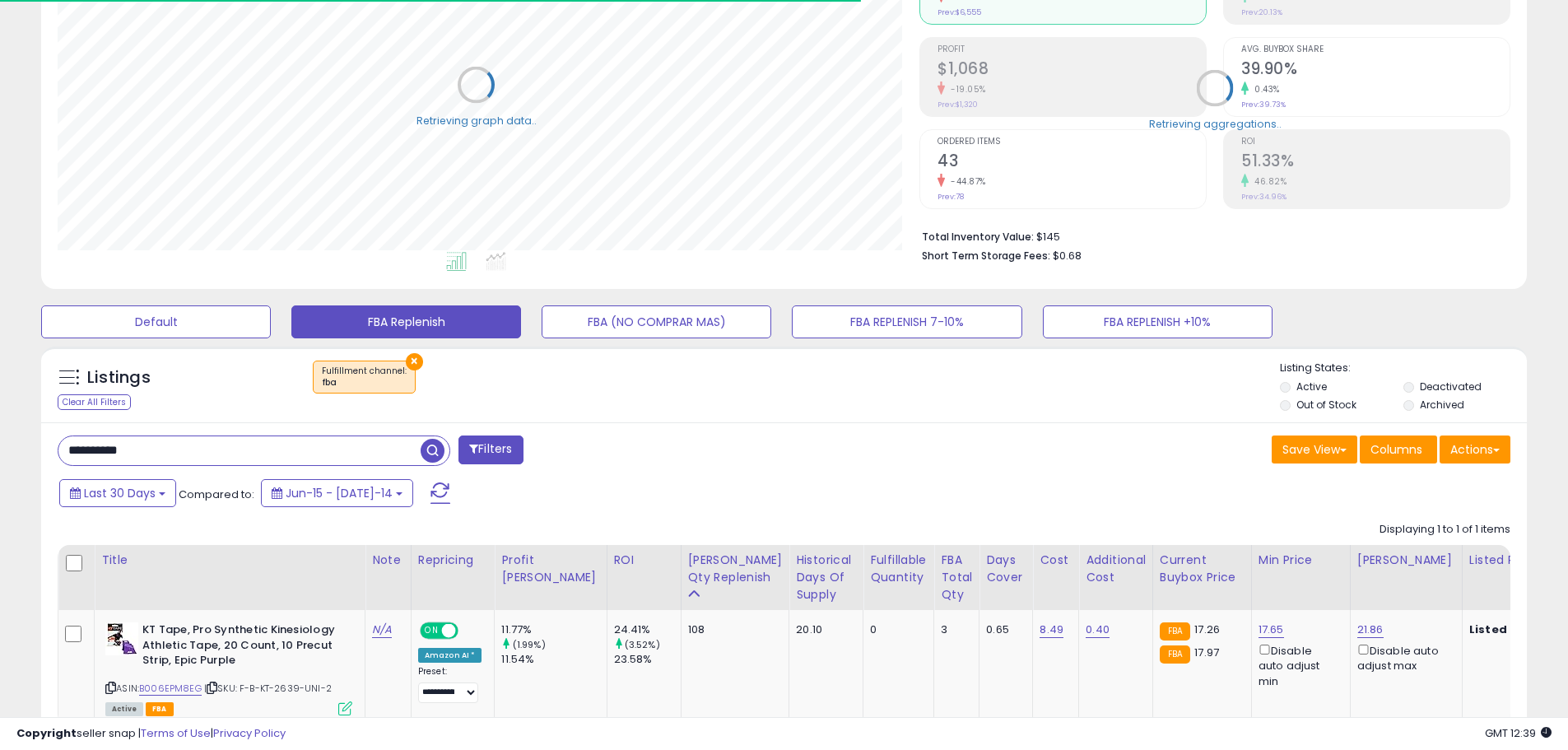
scroll to position [0, 0]
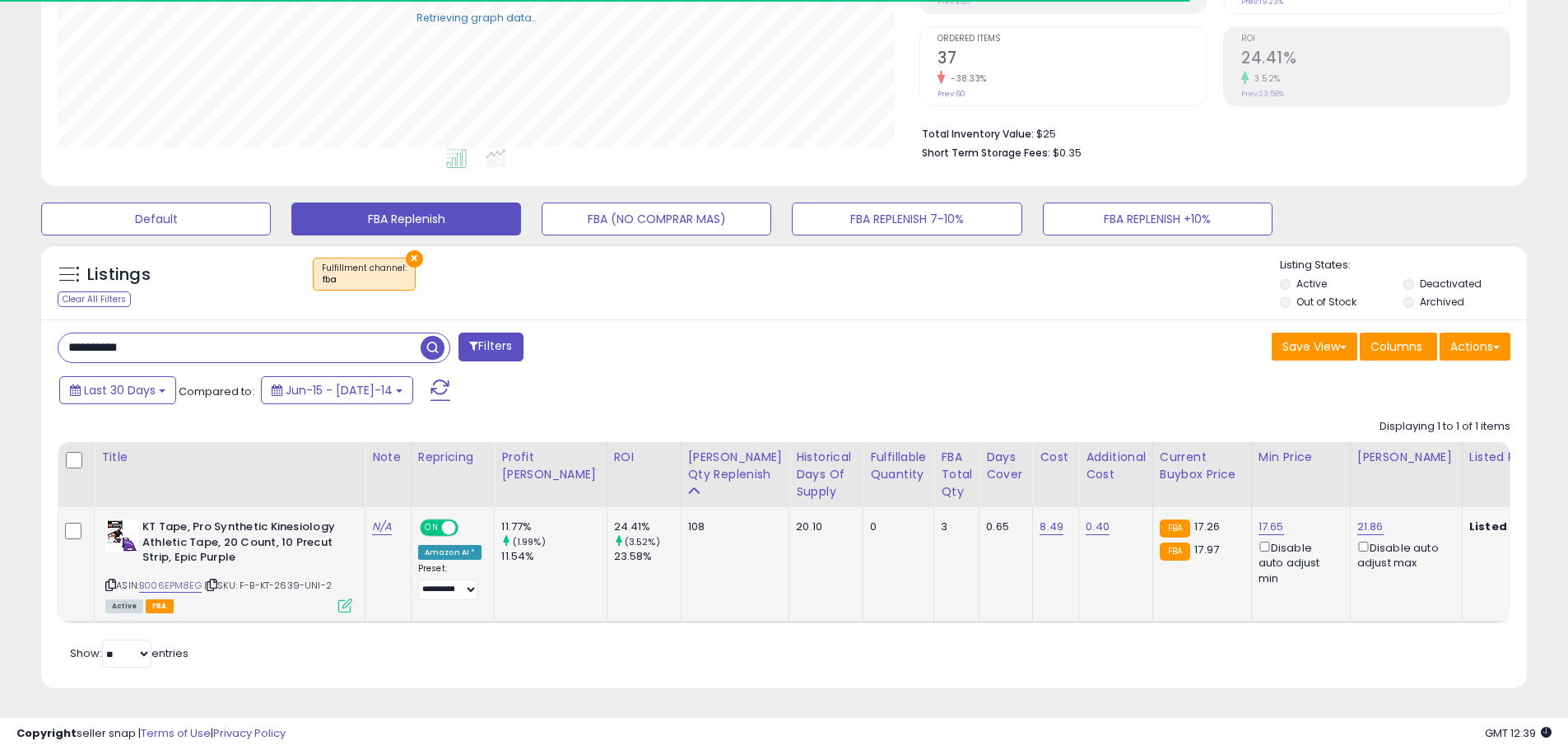
click at [286, 579] on span "| SKU: F-B-KT-2639-UNI-2" at bounding box center [268, 585] width 128 height 13
click at [287, 579] on span "| SKU: F-B-KT-2639-UNI-2" at bounding box center [268, 585] width 128 height 13
copy span "2639"
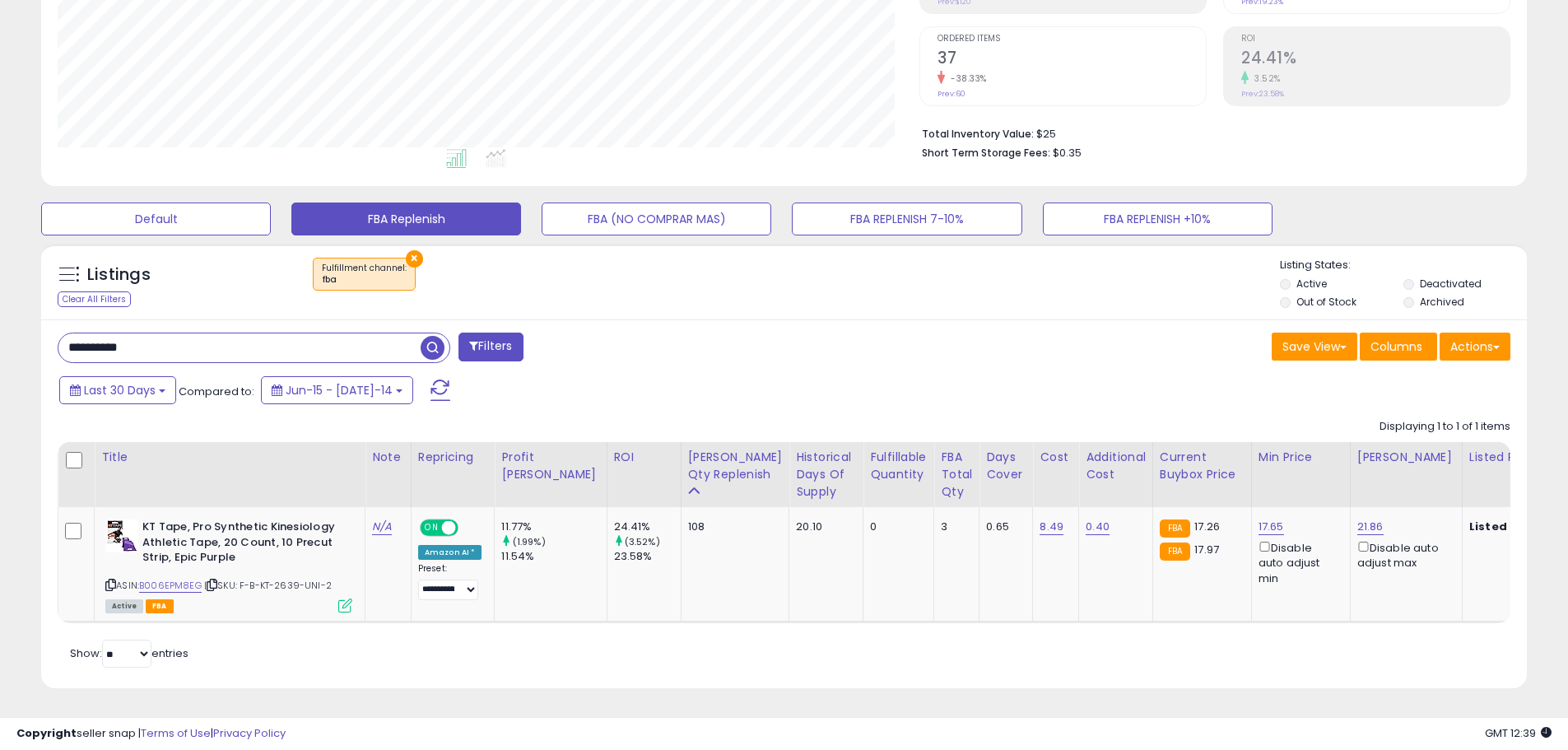
drag, startPoint x: 157, startPoint y: 327, endPoint x: -15, endPoint y: 317, distance: 172.3
click at [0, 317] on html "Unable to login Retrieving listings data.. has not yet accepted the Terms of Us…" at bounding box center [784, 58] width 1568 height 750
paste input "text"
type input "**********"
click at [432, 336] on span "button" at bounding box center [432, 347] width 24 height 24
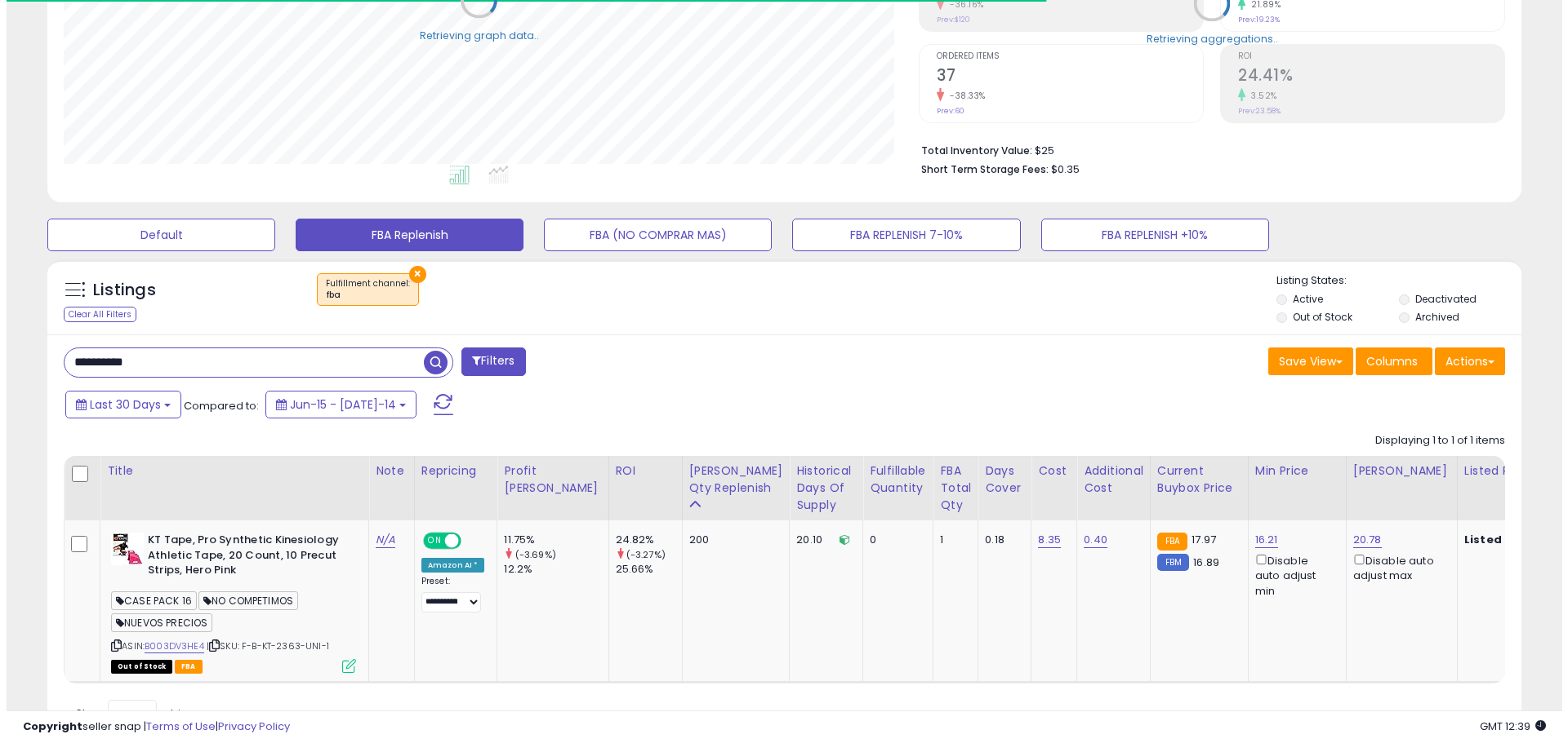
scroll to position [374, 0]
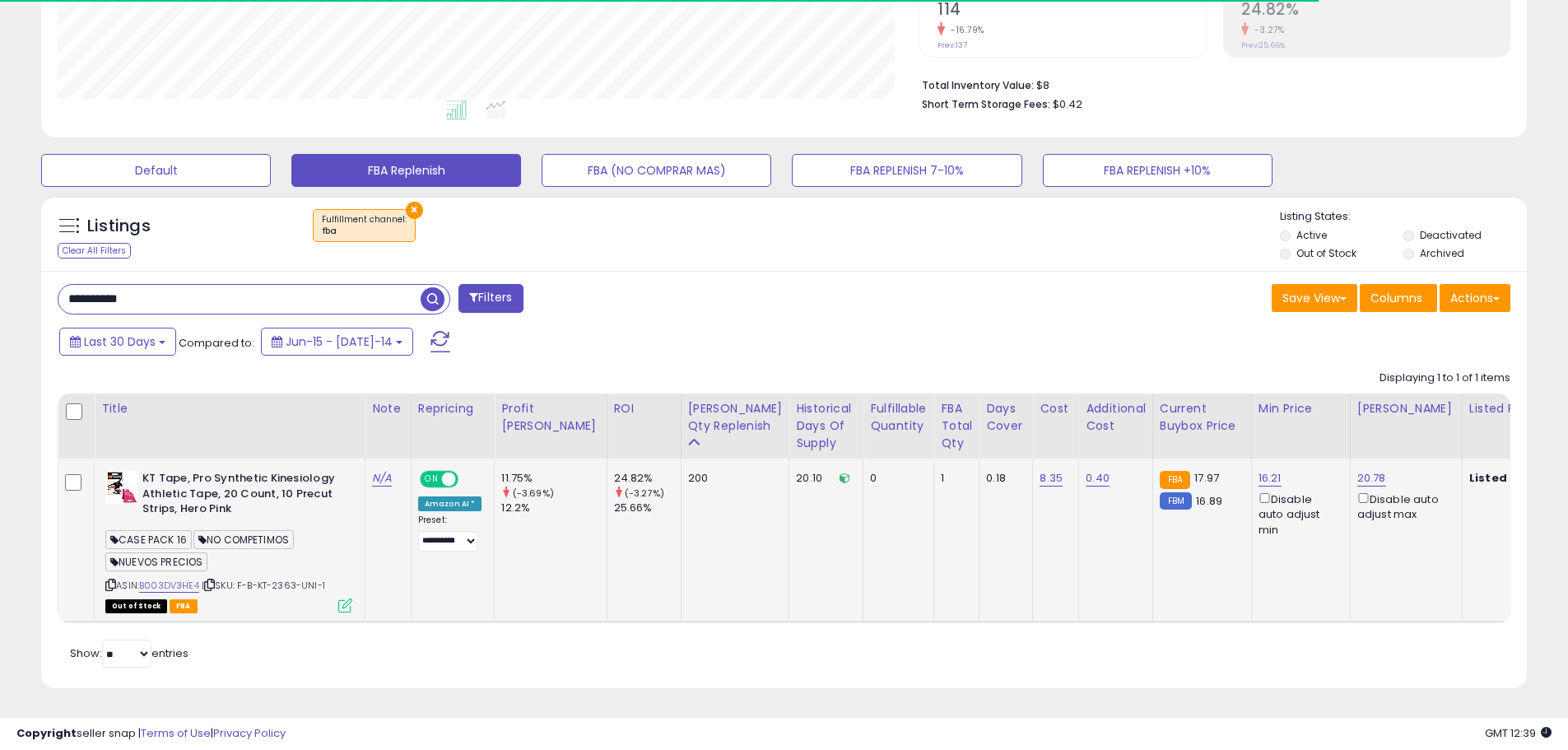
click at [345, 598] on icon at bounding box center [345, 605] width 14 height 14
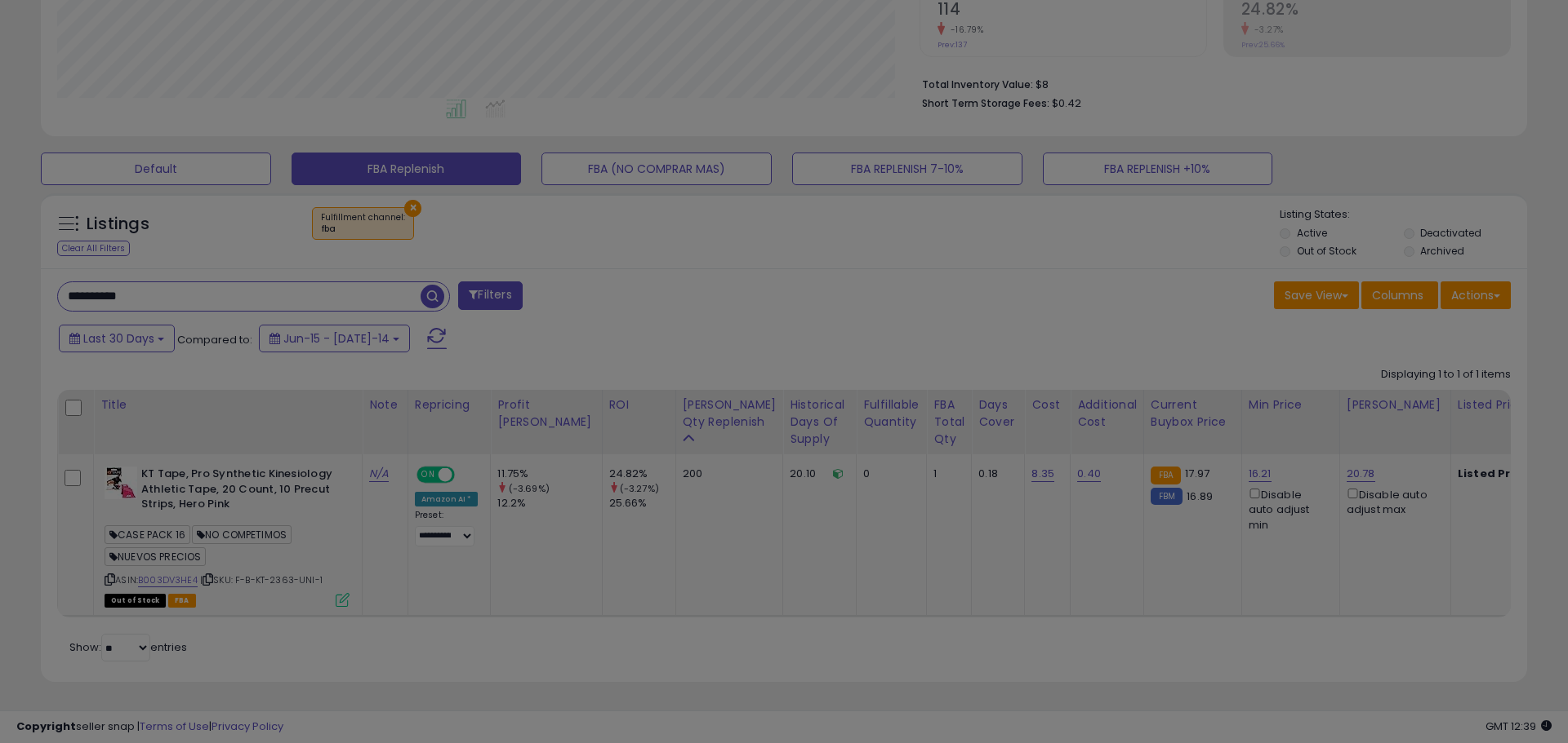
scroll to position [335, 862]
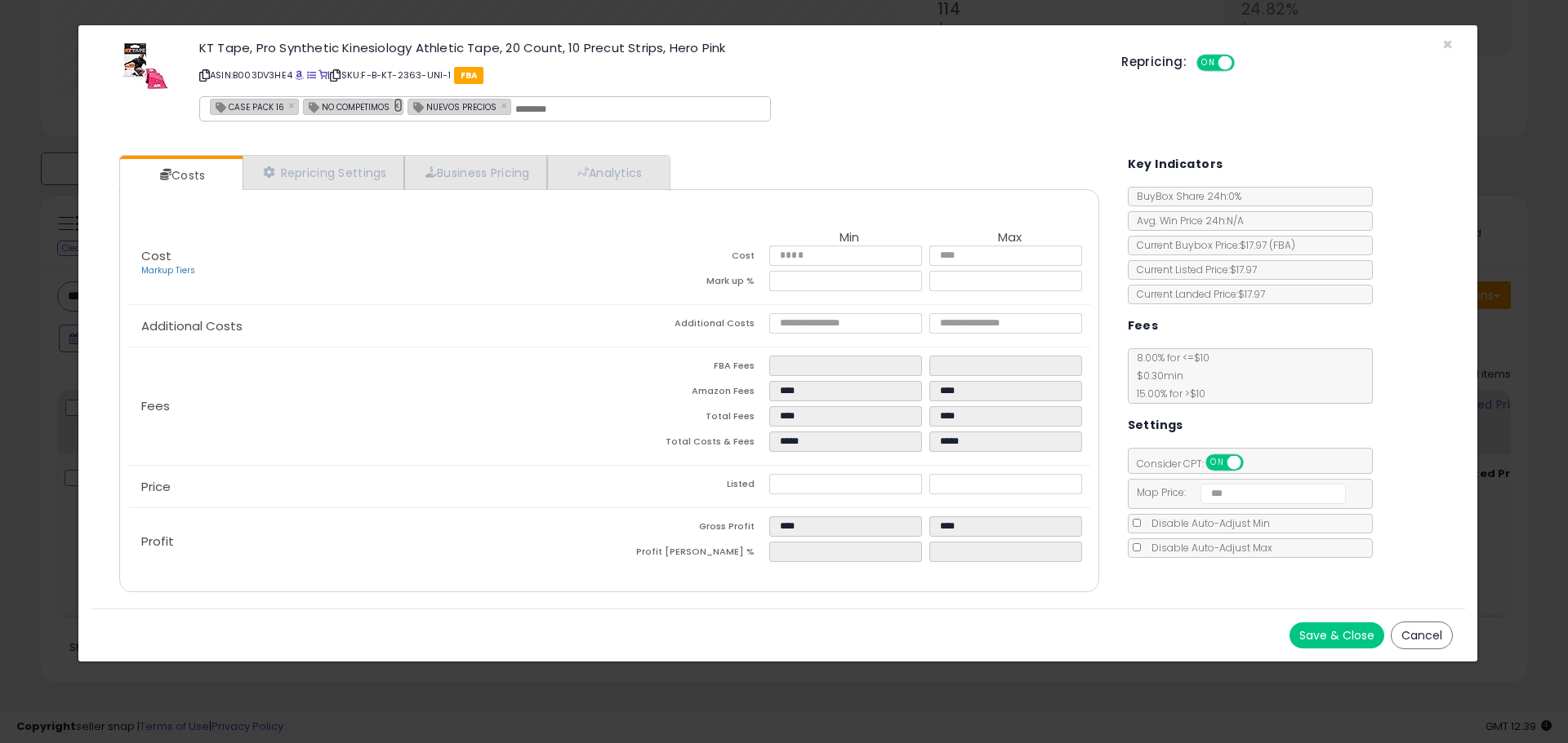
click at [394, 108] on link "×" at bounding box center [398, 105] width 10 height 15
click at [396, 108] on link "×" at bounding box center [401, 105] width 10 height 15
type input "**********"
click at [1326, 633] on button "Save & Close" at bounding box center [1337, 636] width 95 height 26
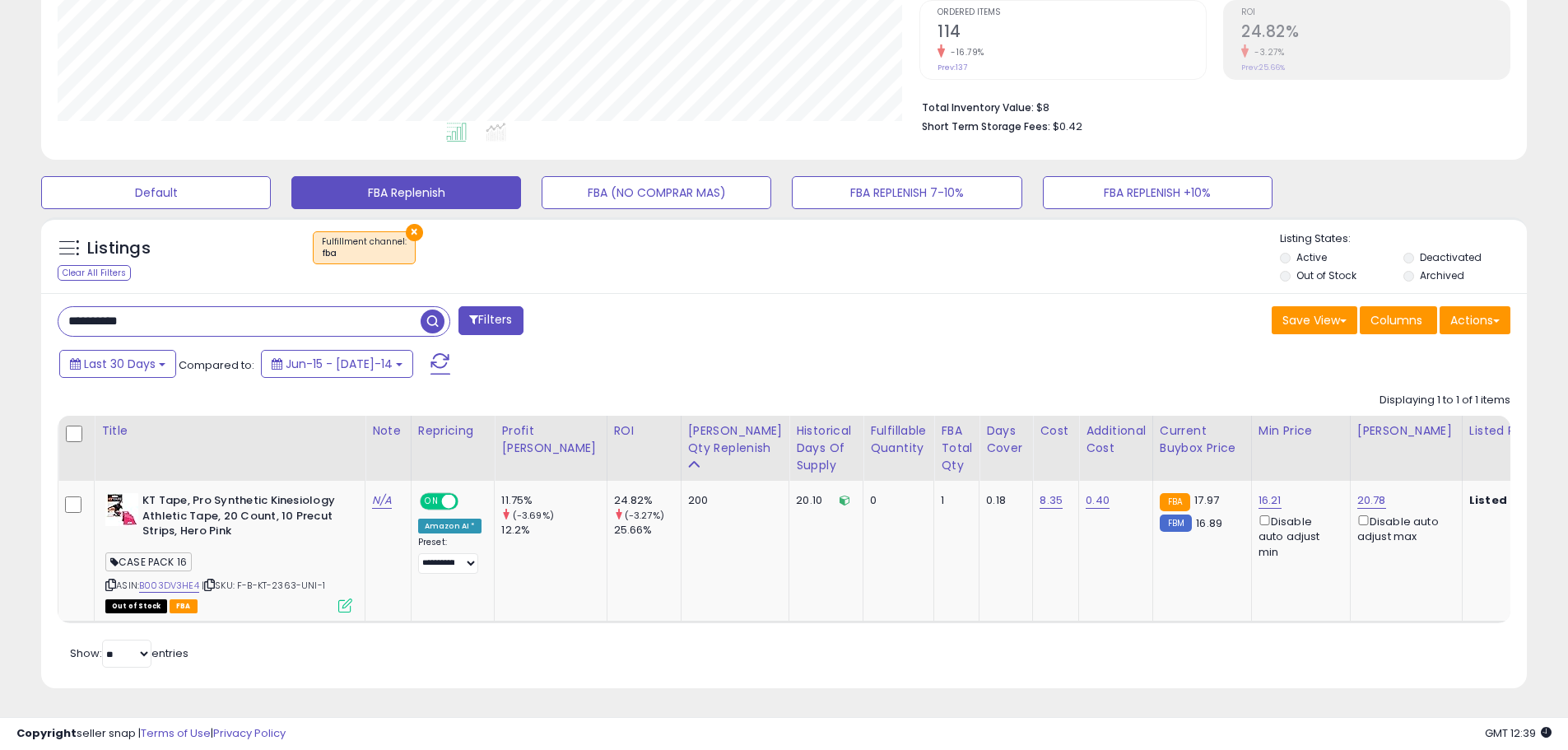
scroll to position [823345, 822455]
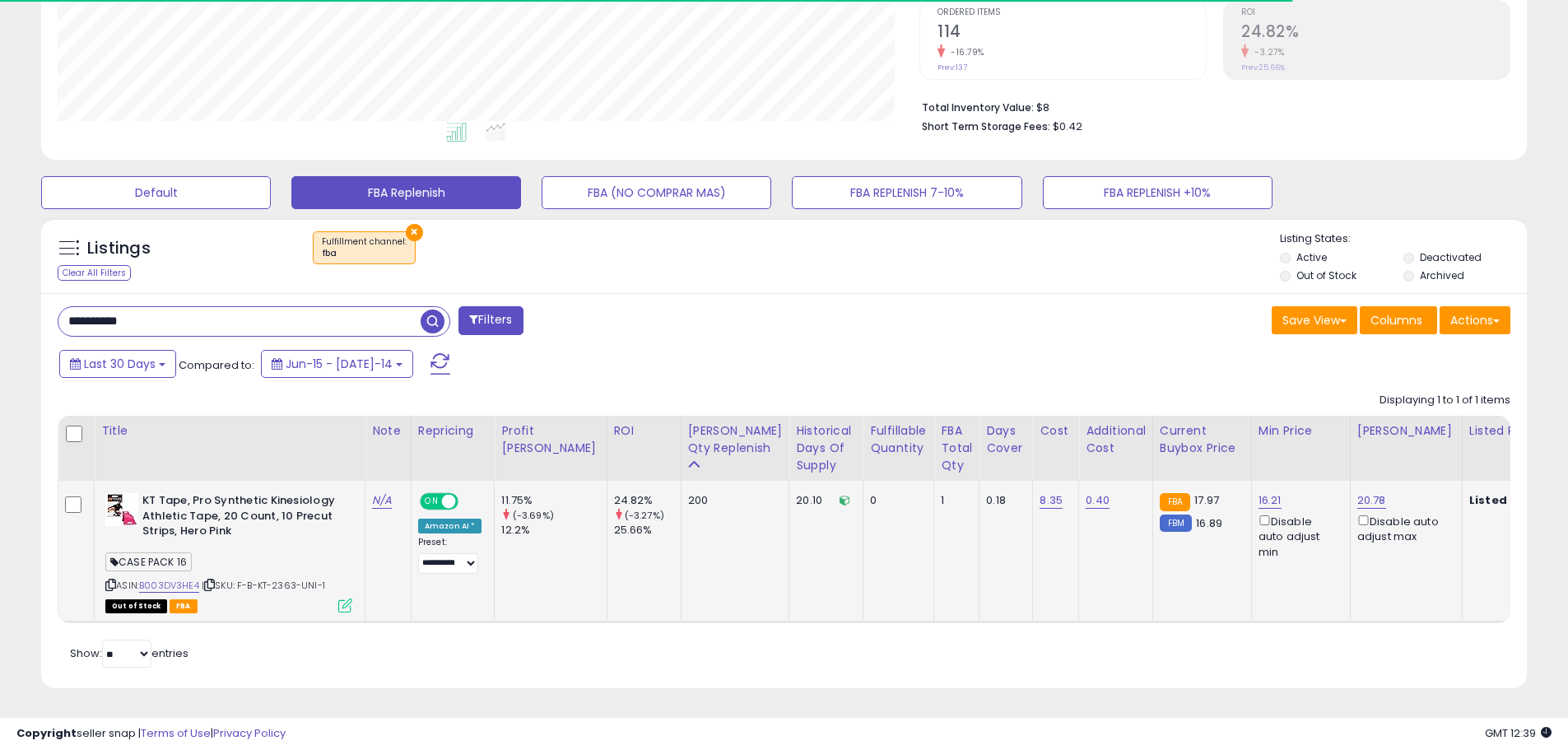
click at [283, 579] on span "| SKU: F-B-KT-2363-UNI-1" at bounding box center [262, 585] width 123 height 13
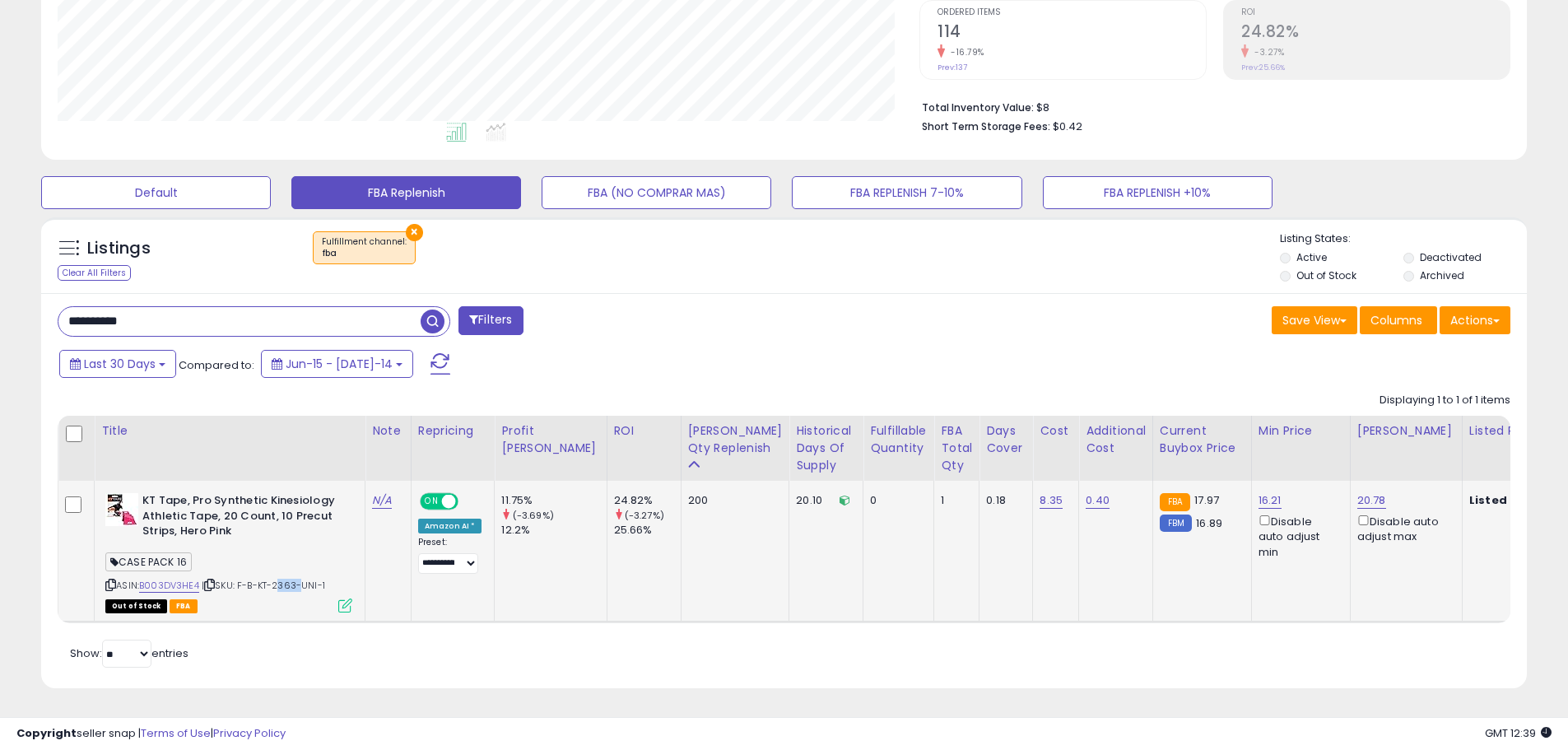
copy span "2363"
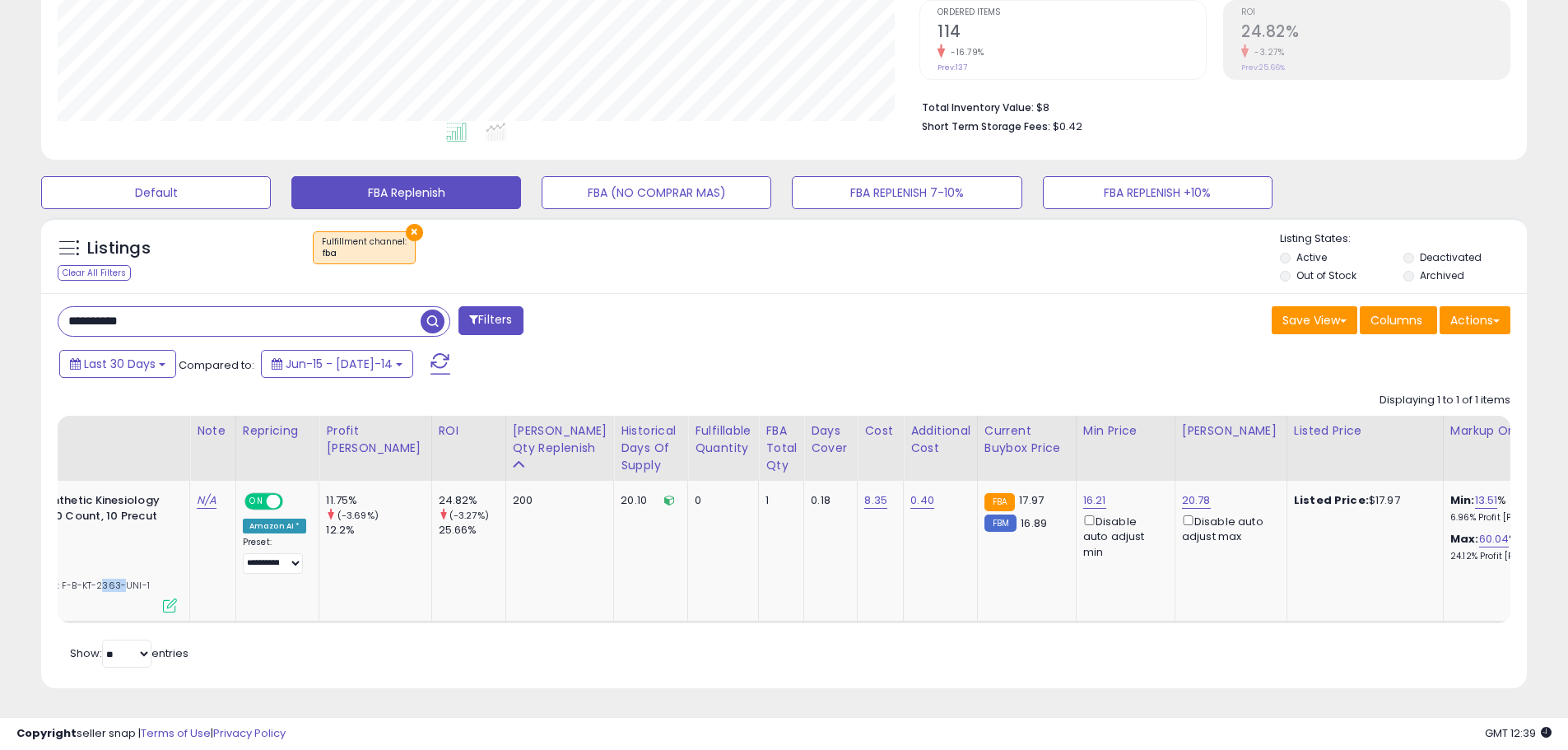
scroll to position [0, 184]
